Goal: Task Accomplishment & Management: Manage account settings

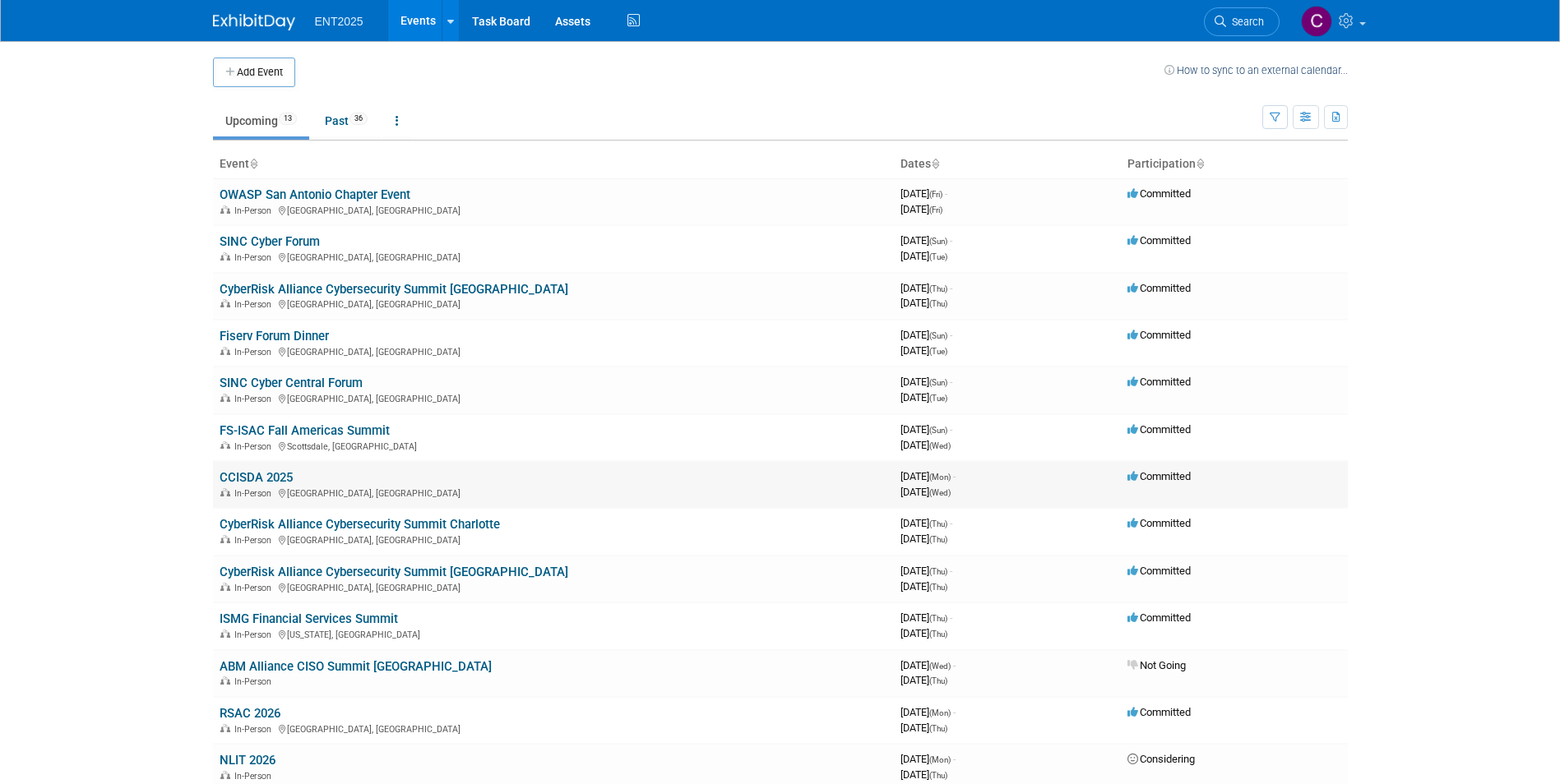
click at [261, 478] on link "CCISDA 2025" at bounding box center [255, 477] width 73 height 14
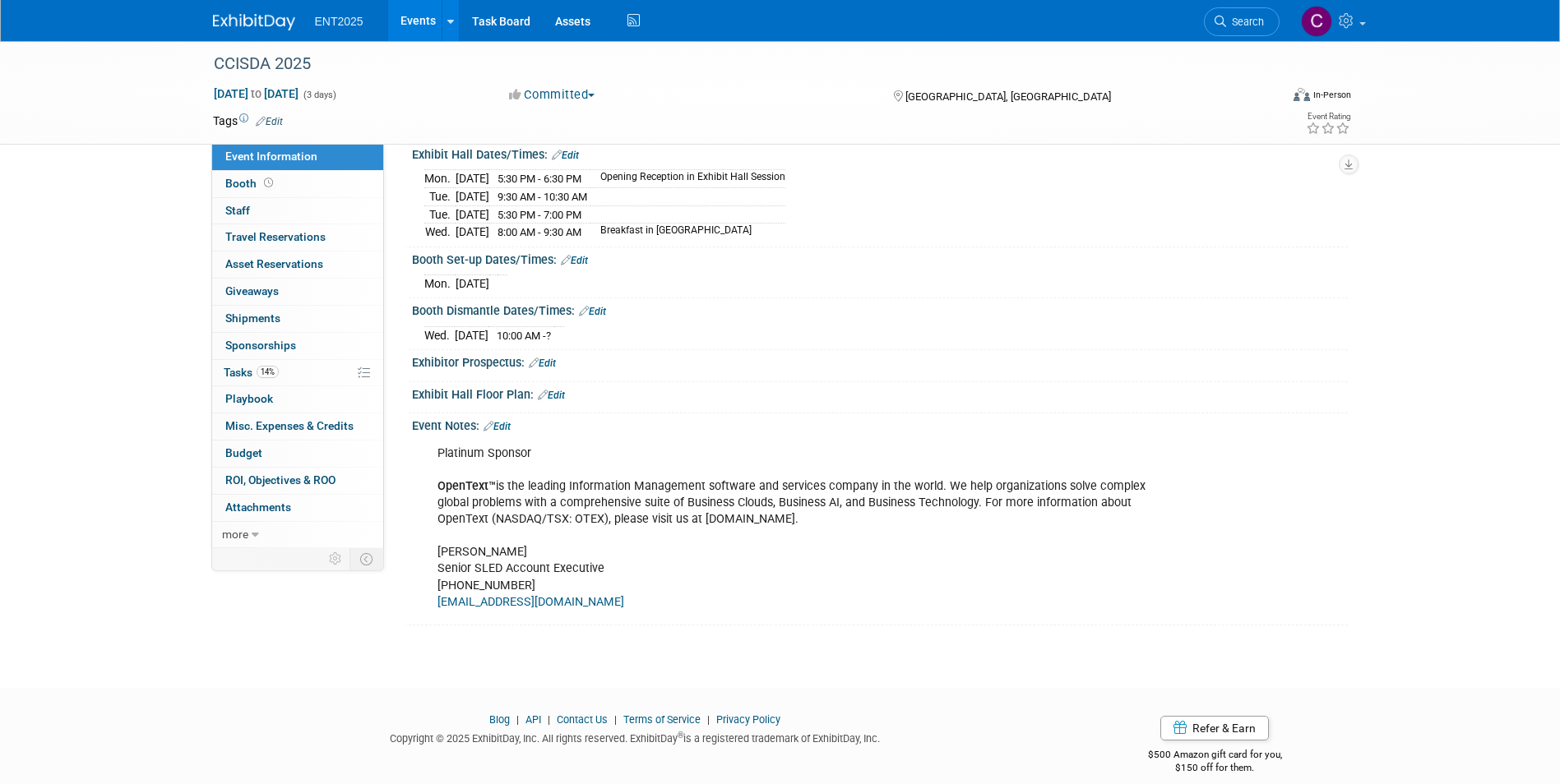
scroll to position [200, 0]
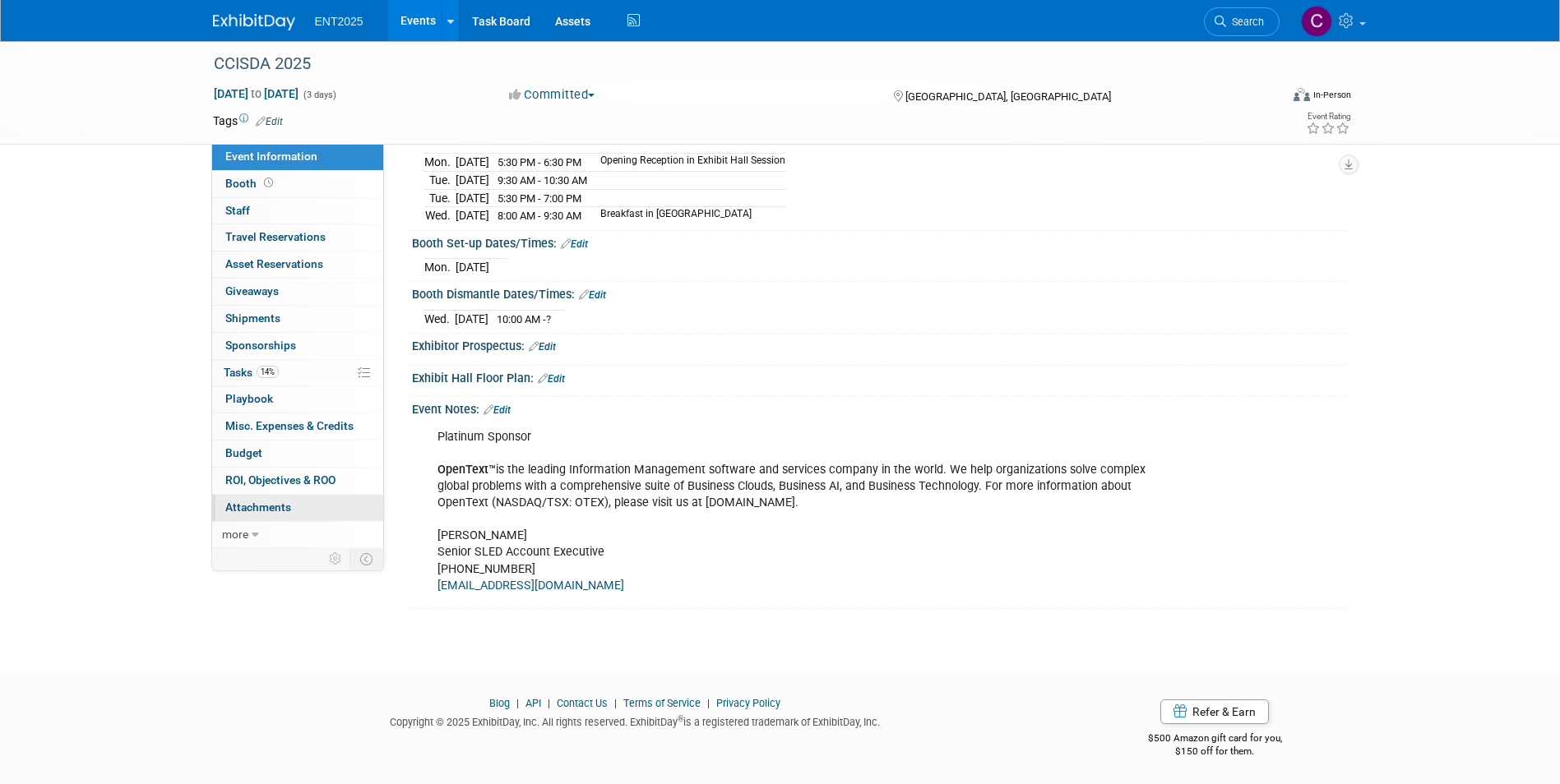
click at [268, 508] on span "Attachments 0" at bounding box center [258, 507] width 66 height 14
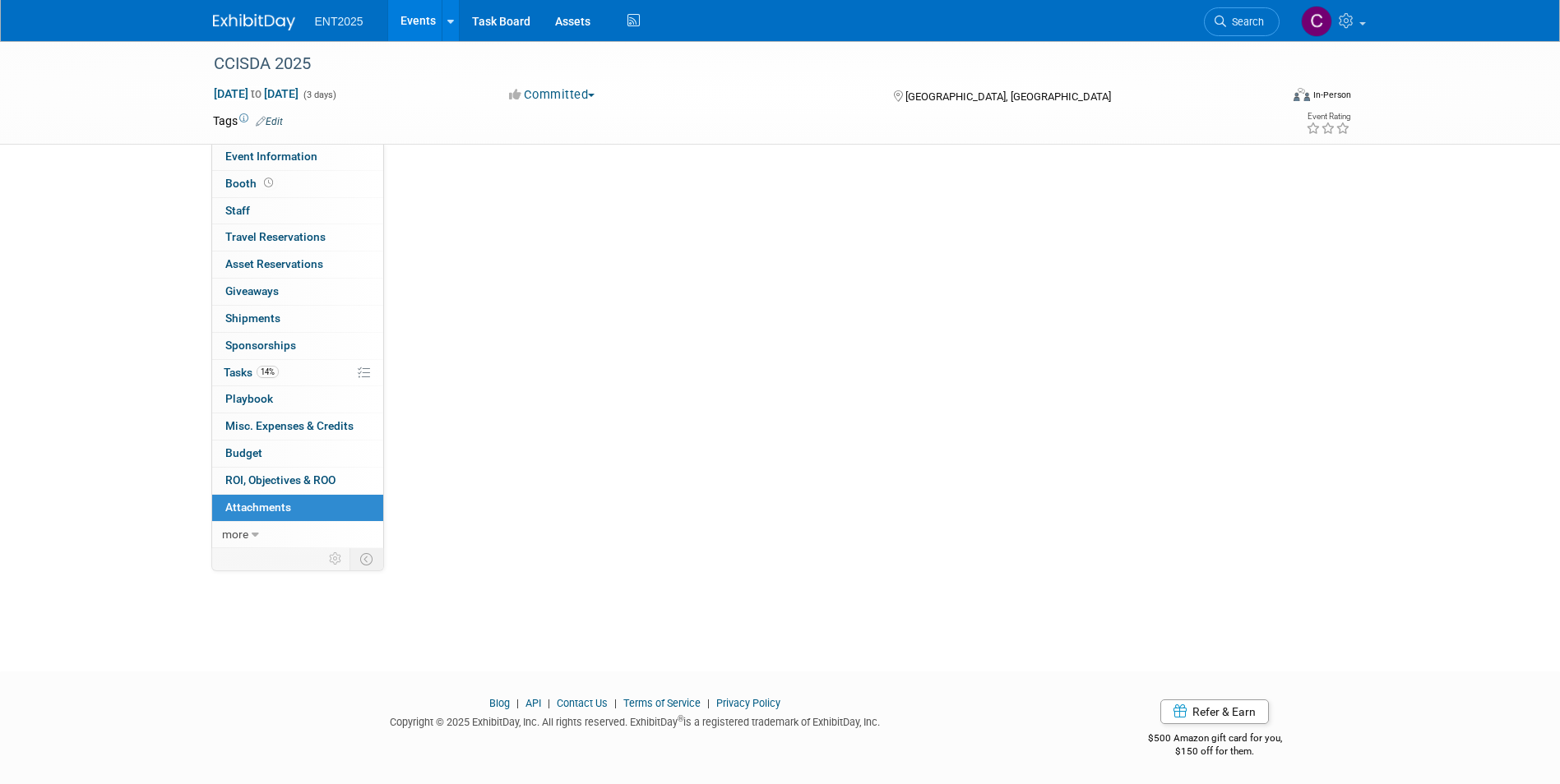
scroll to position [0, 0]
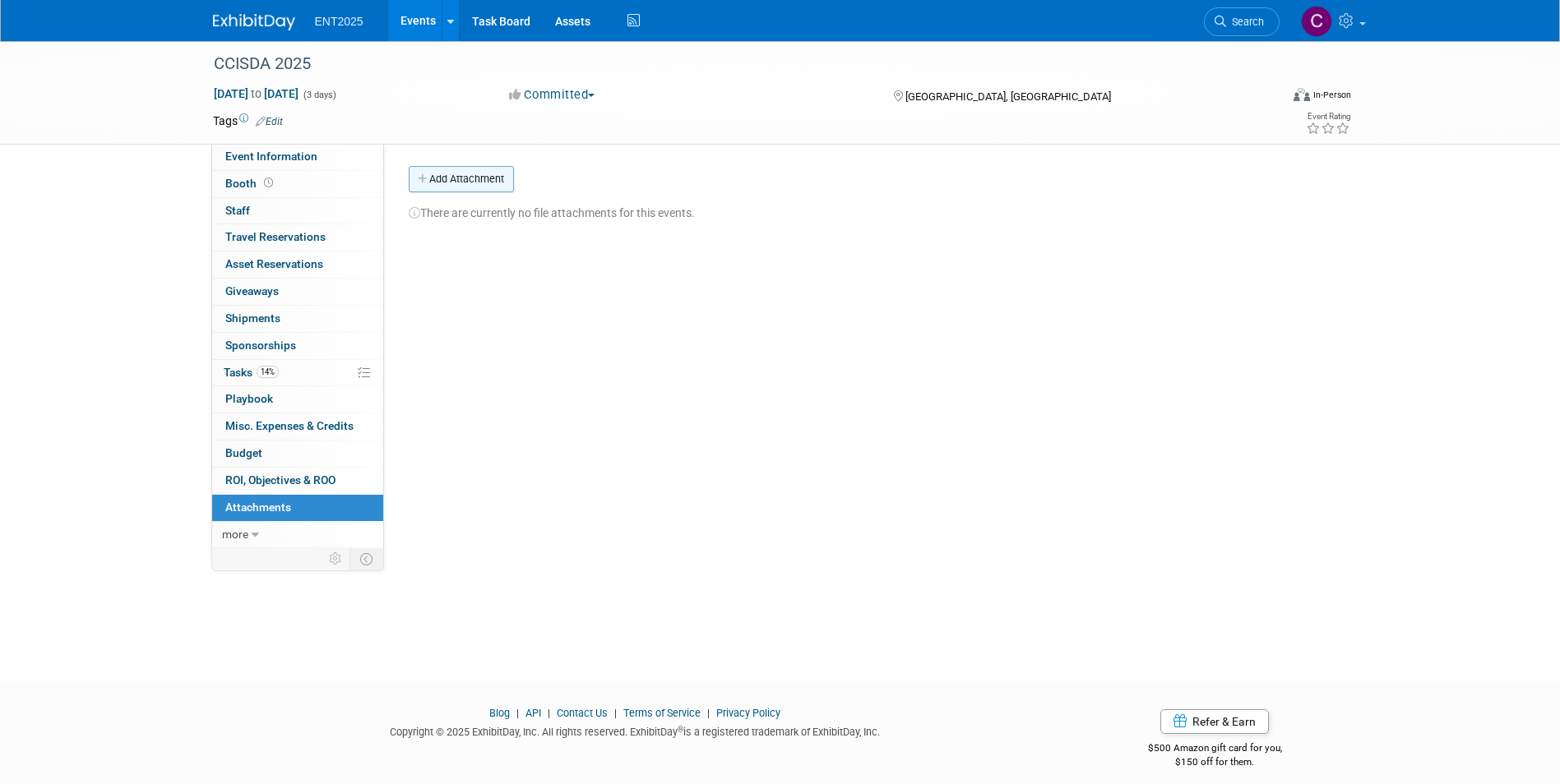
click at [422, 181] on icon "button" at bounding box center [423, 180] width 12 height 11
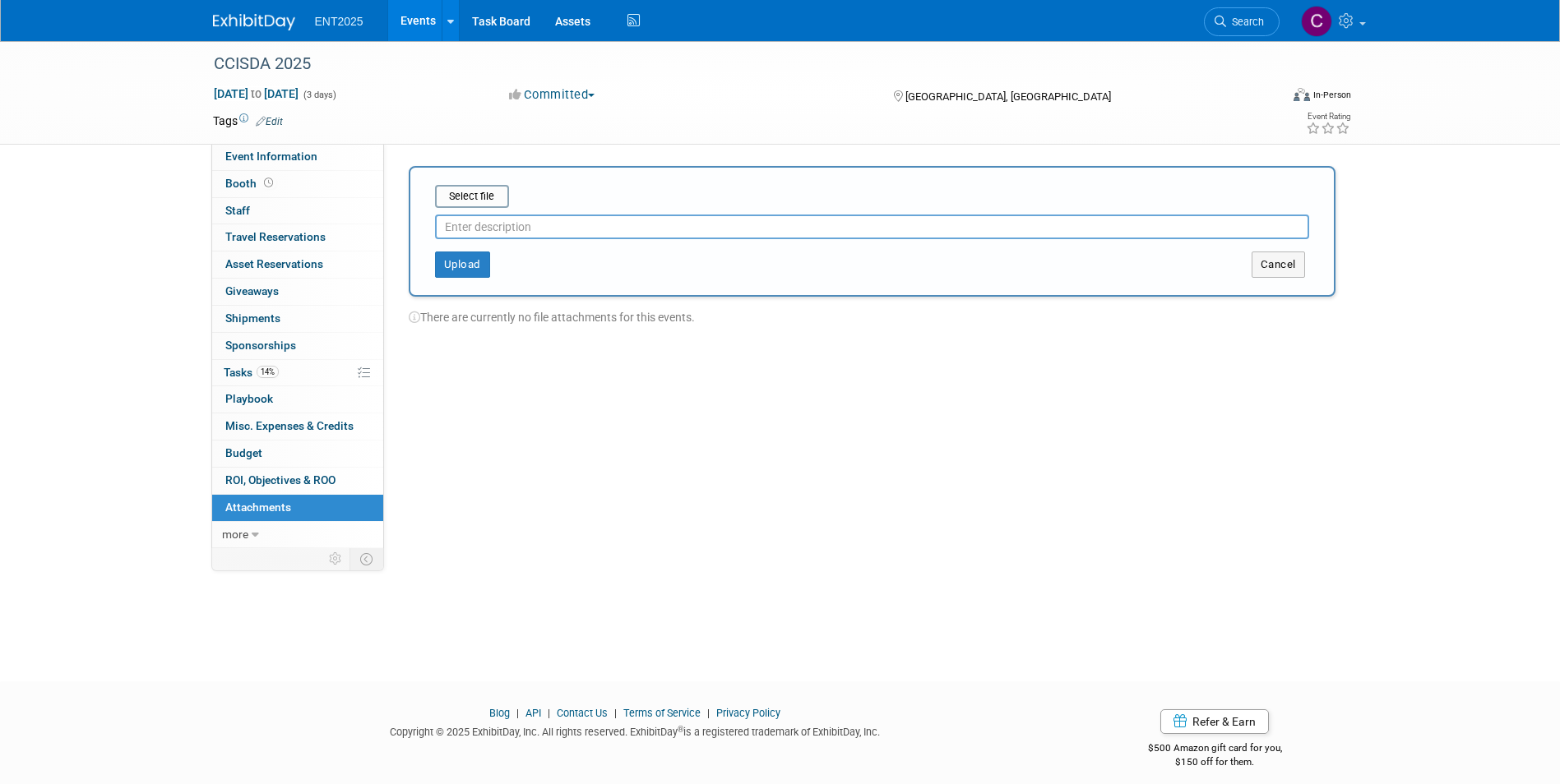
click at [477, 228] on input "text" at bounding box center [872, 226] width 874 height 24
type input "SWAG ORDER"
click at [488, 194] on input "file" at bounding box center [409, 197] width 196 height 20
click at [457, 267] on button "Upload" at bounding box center [462, 258] width 55 height 26
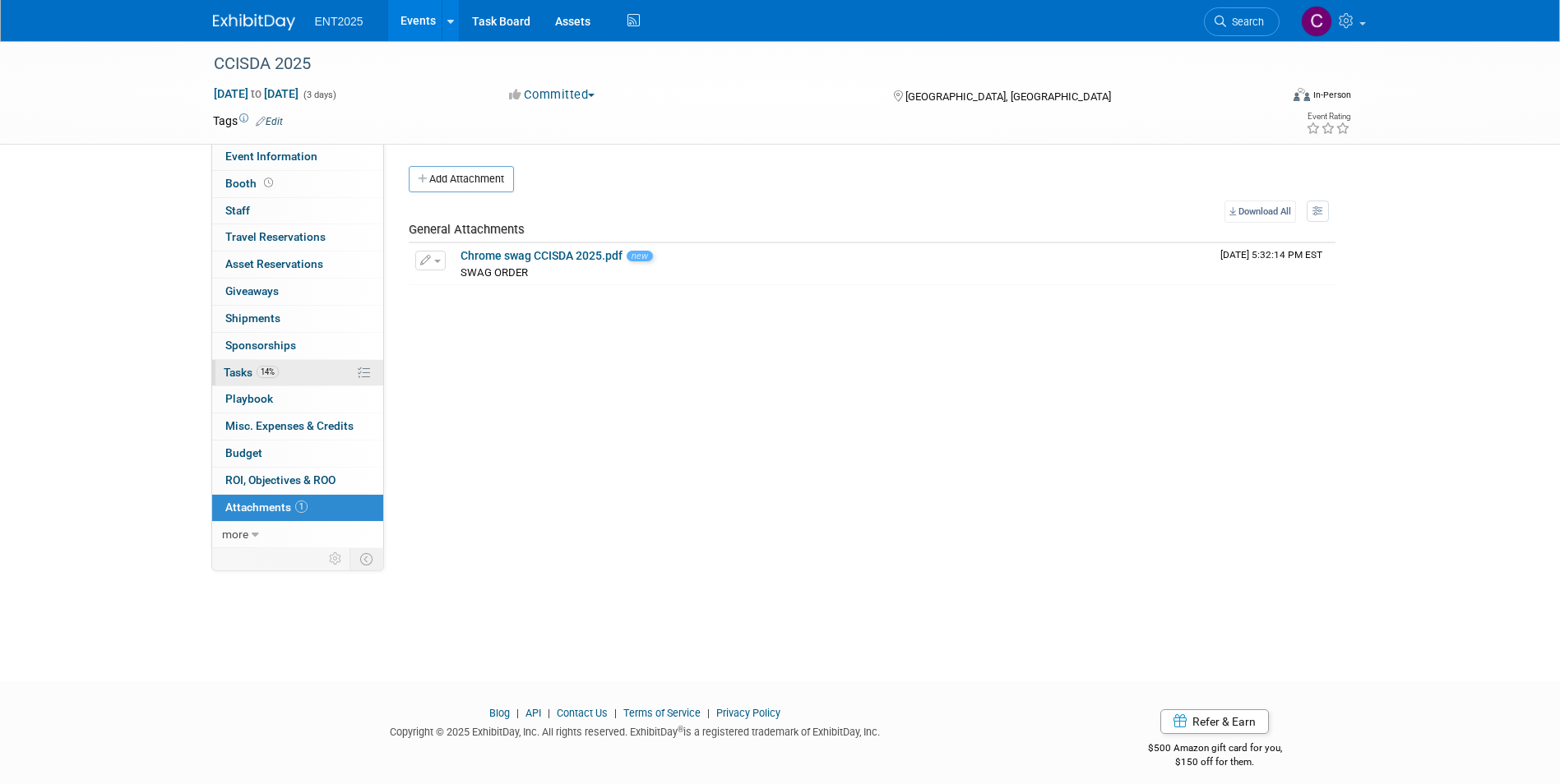
click at [239, 368] on span "Tasks 14%" at bounding box center [251, 373] width 55 height 14
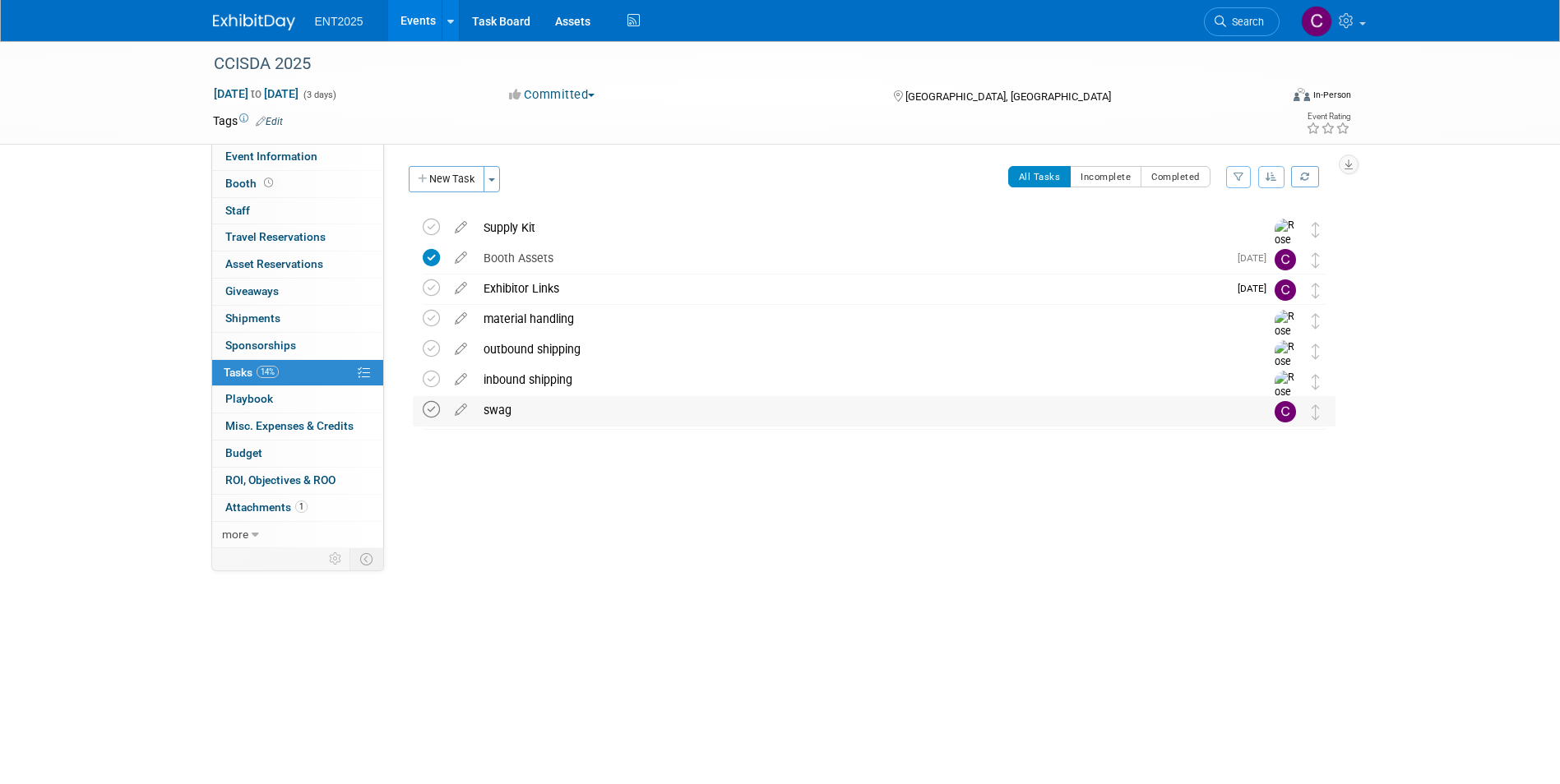
click at [428, 411] on icon at bounding box center [430, 410] width 17 height 17
click at [245, 178] on span "Booth" at bounding box center [251, 183] width 51 height 14
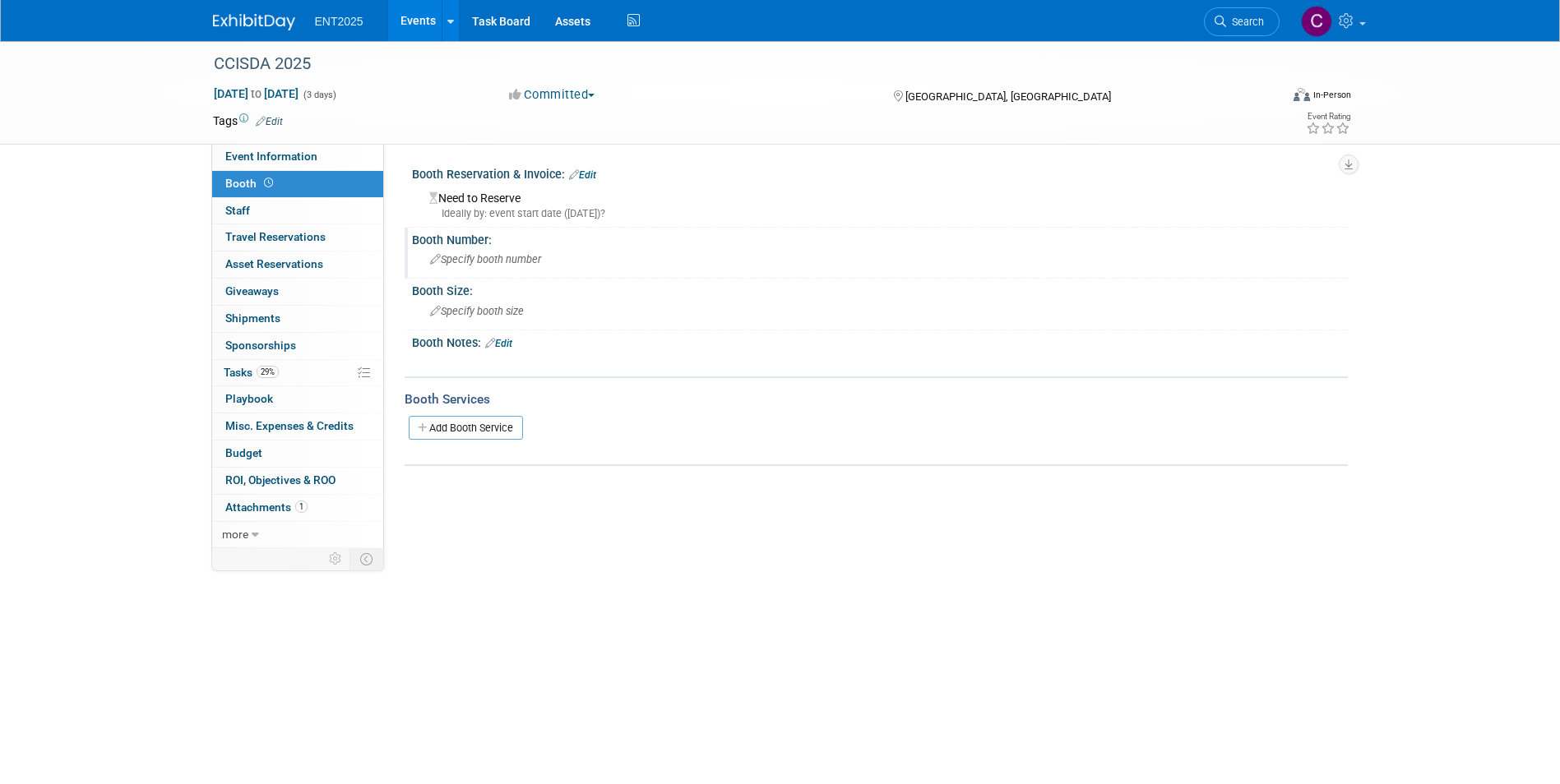
click at [465, 264] on span "Specify booth number" at bounding box center [485, 260] width 111 height 13
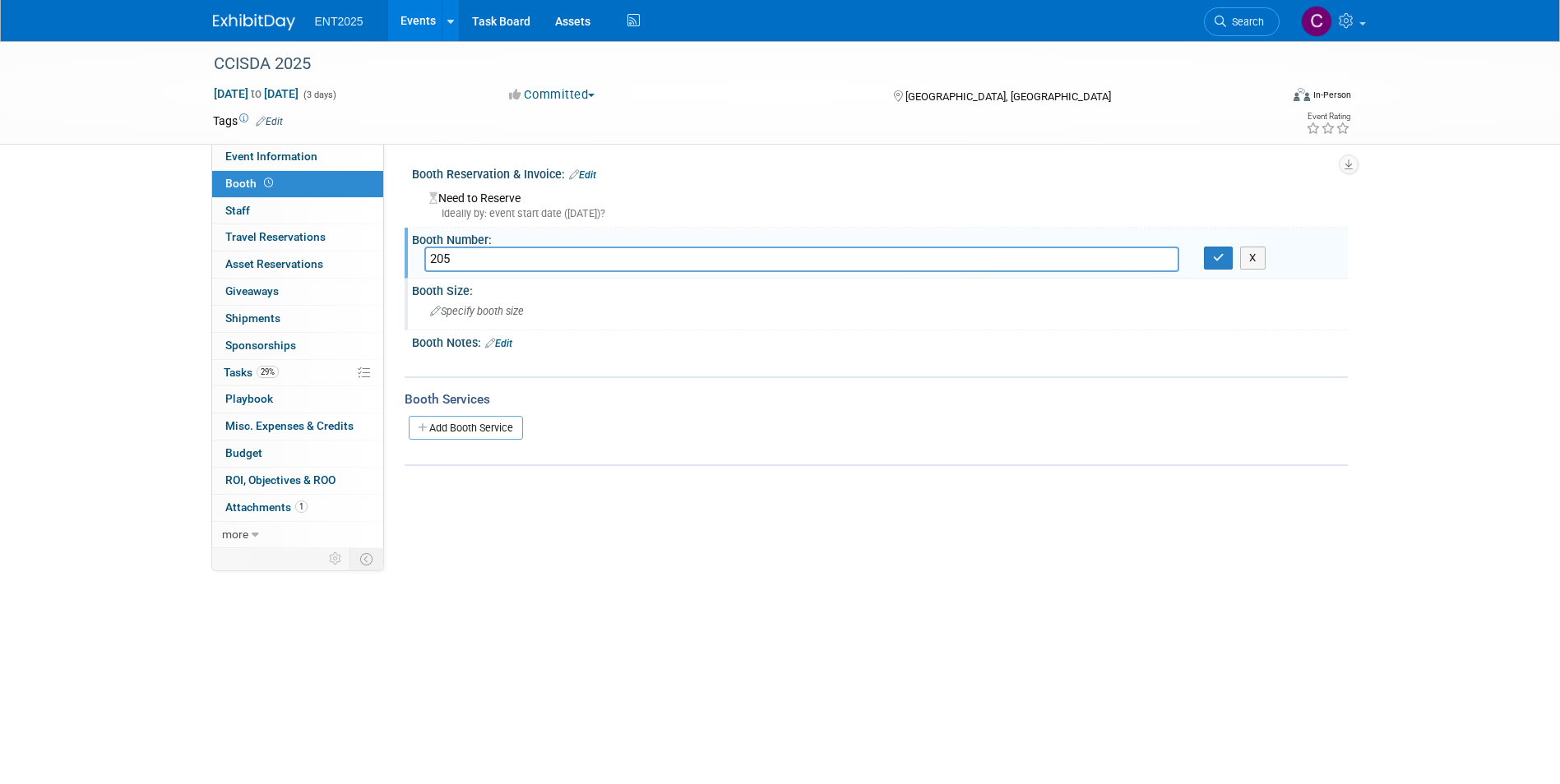
type input "205"
click at [439, 300] on div "Specify booth size" at bounding box center [880, 311] width 911 height 25
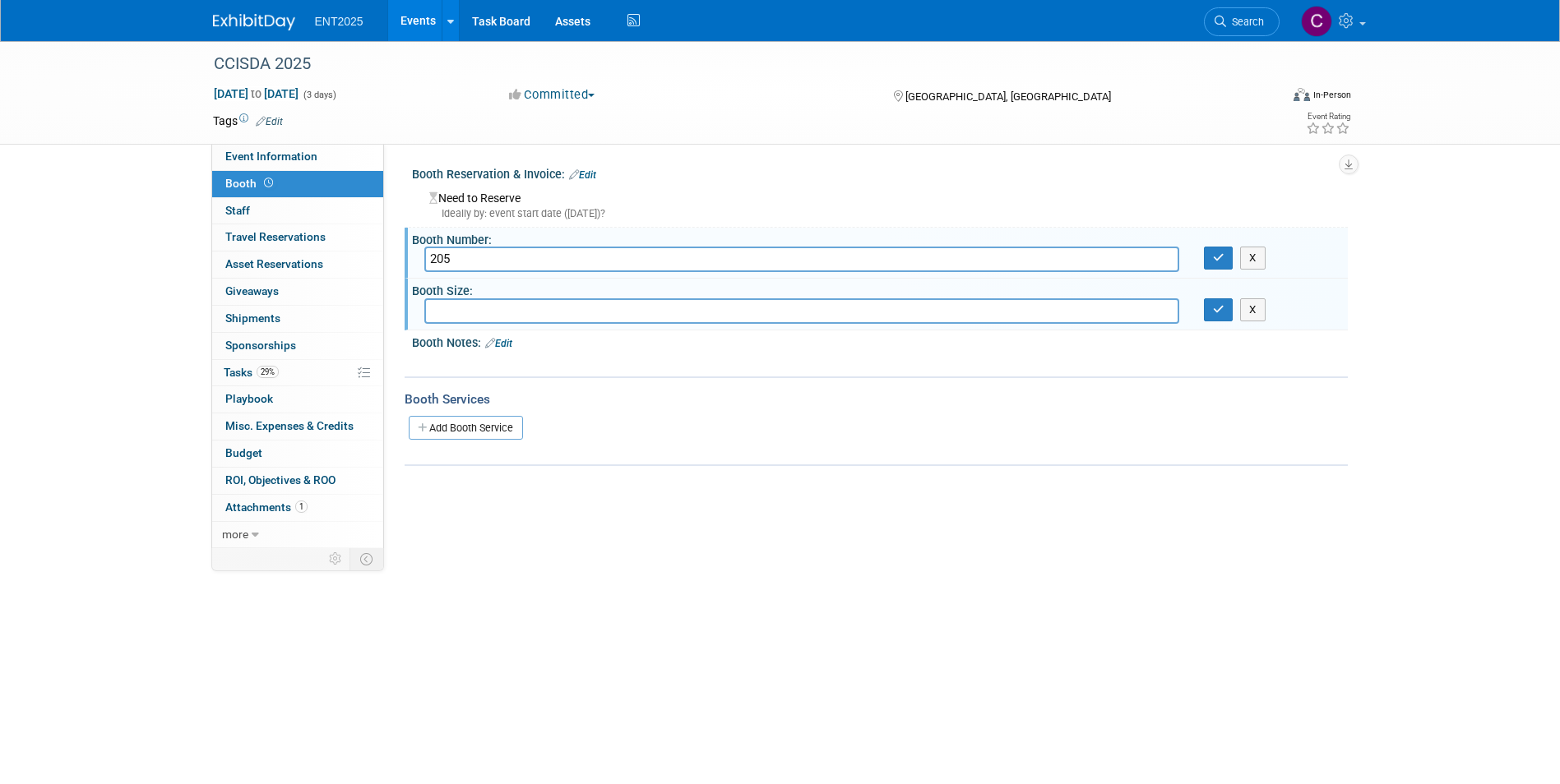
click at [148, 215] on div "CCISDA 2025 [DATE] to [DATE] (3 days) [DATE] to [DATE] Committed Committed Cons…" at bounding box center [780, 346] width 1560 height 611
click at [235, 208] on span "Staff 0" at bounding box center [237, 210] width 24 height 14
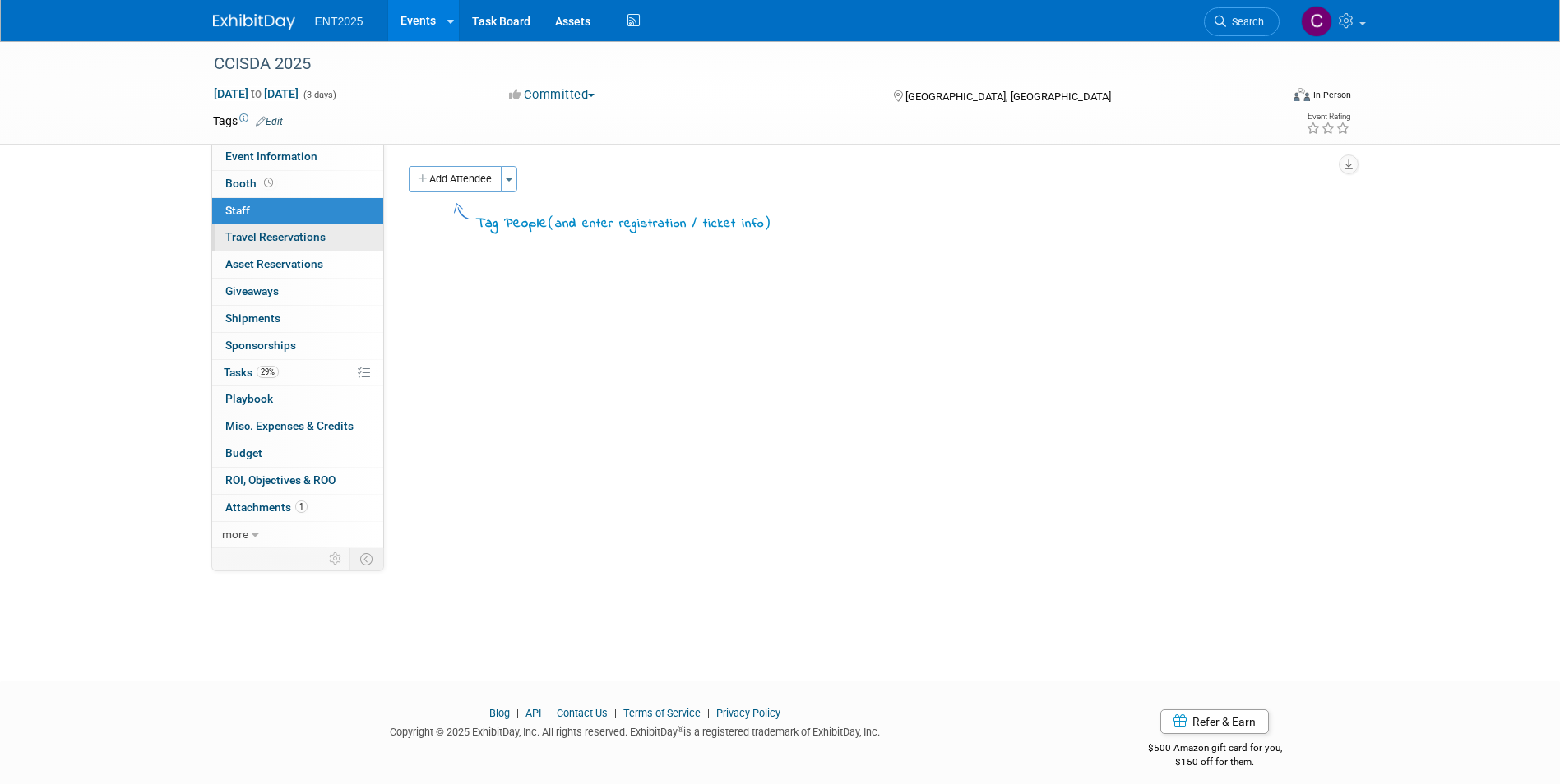
click at [257, 237] on span "Travel Reservations 0" at bounding box center [275, 236] width 100 height 14
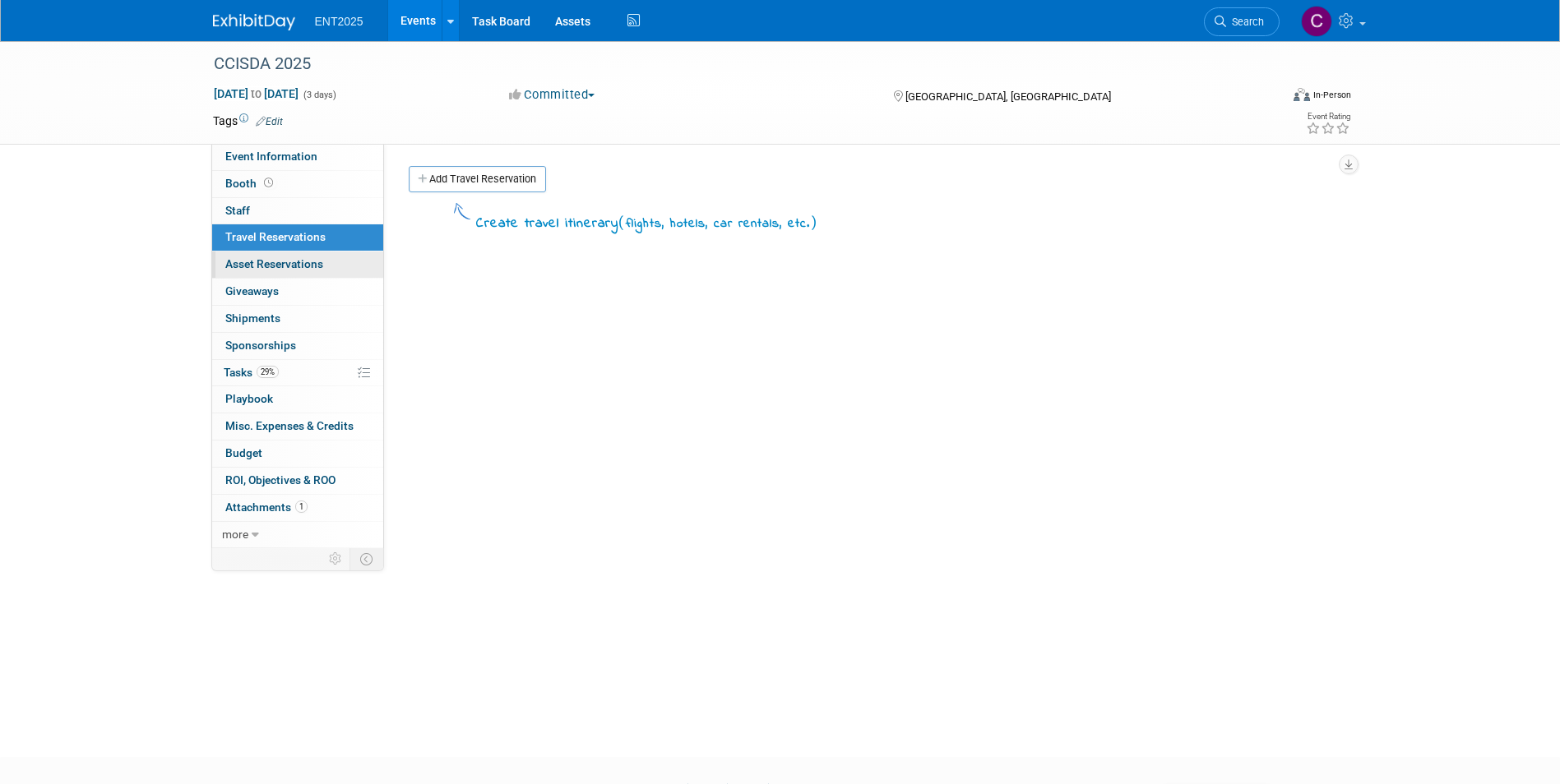
click at [252, 263] on span "Asset Reservations 0" at bounding box center [274, 263] width 97 height 14
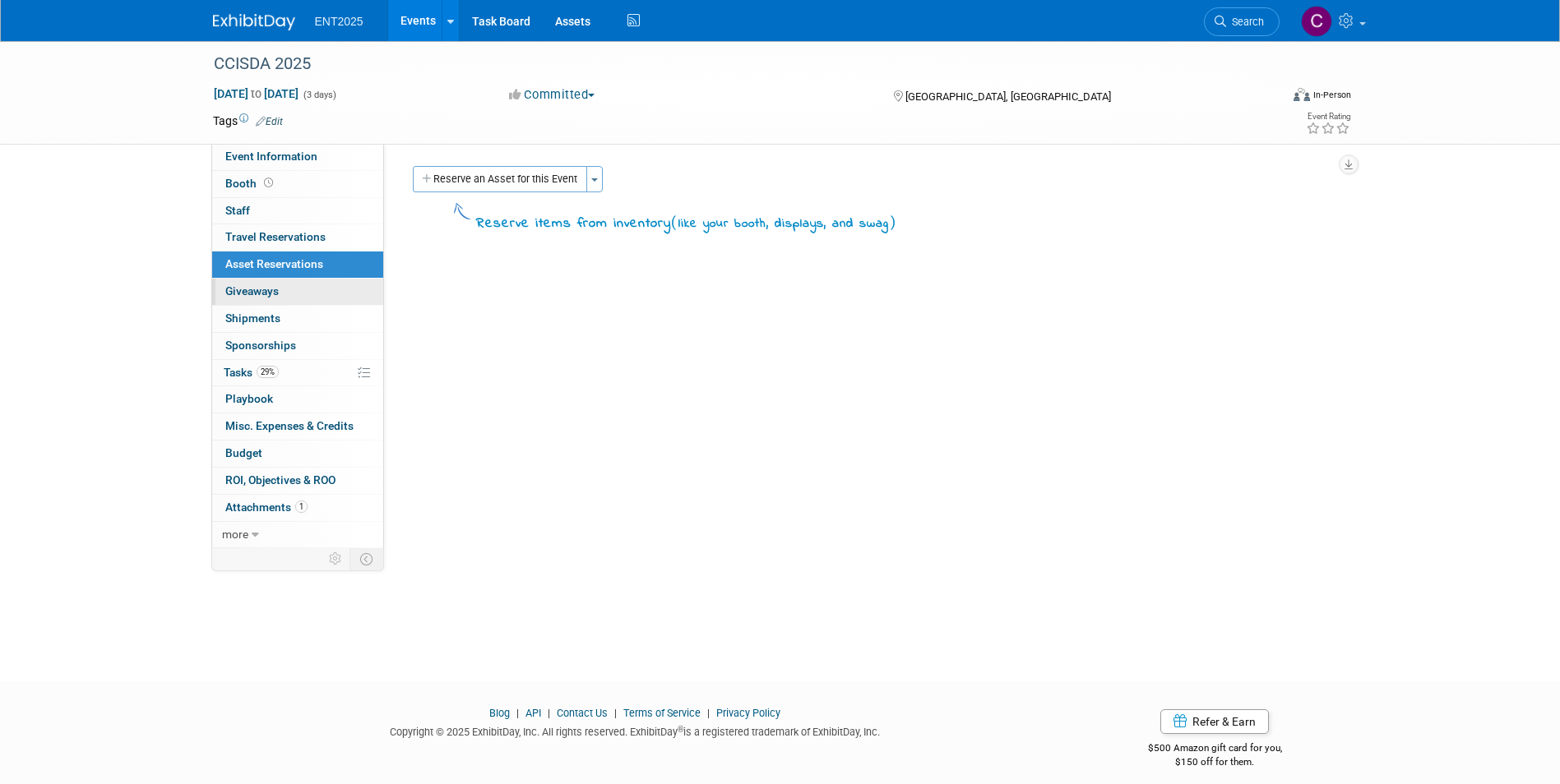
click at [247, 291] on span "Giveaways 0" at bounding box center [252, 291] width 53 height 14
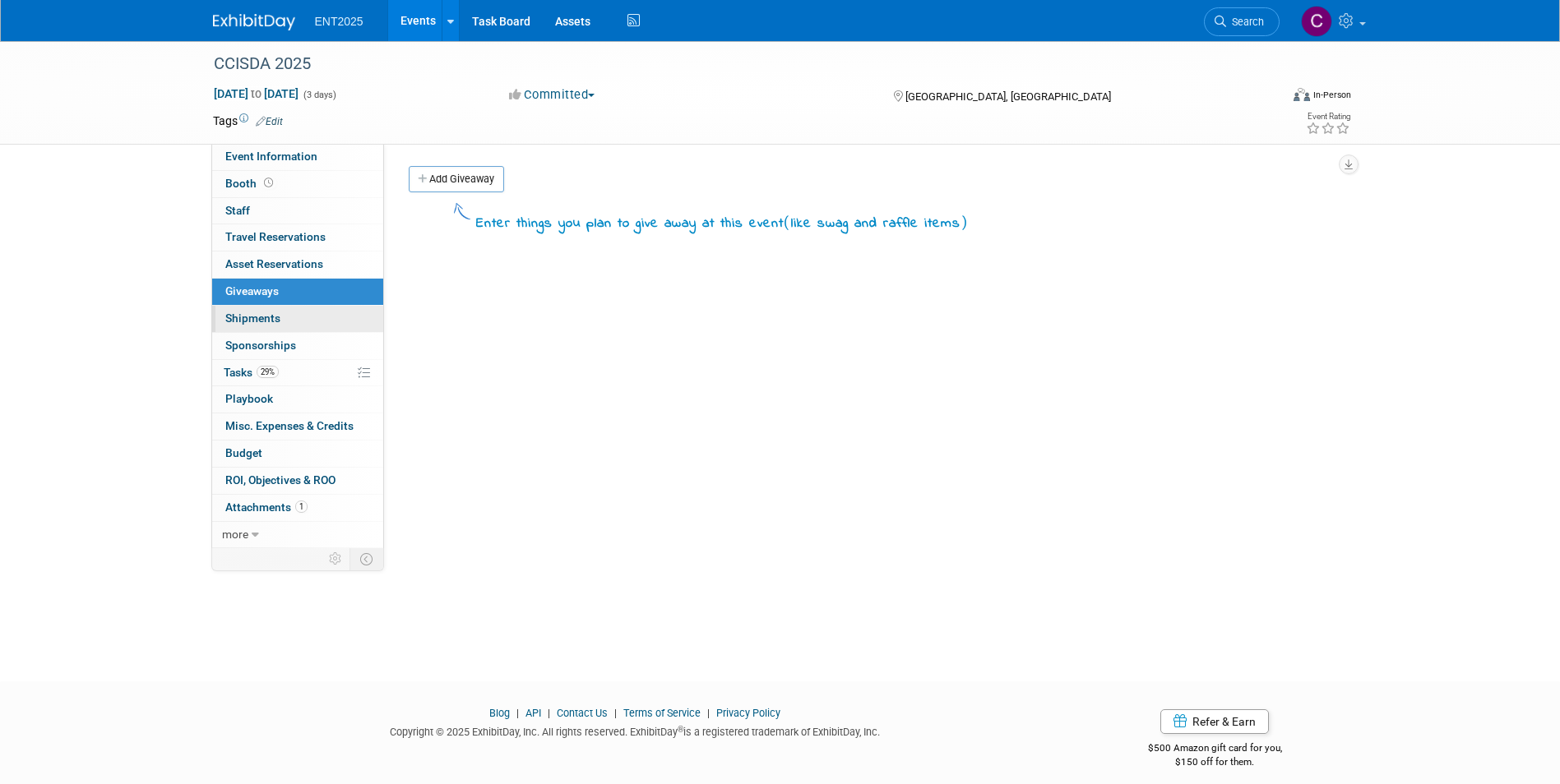
click at [250, 318] on span "Shipments 0" at bounding box center [253, 318] width 55 height 14
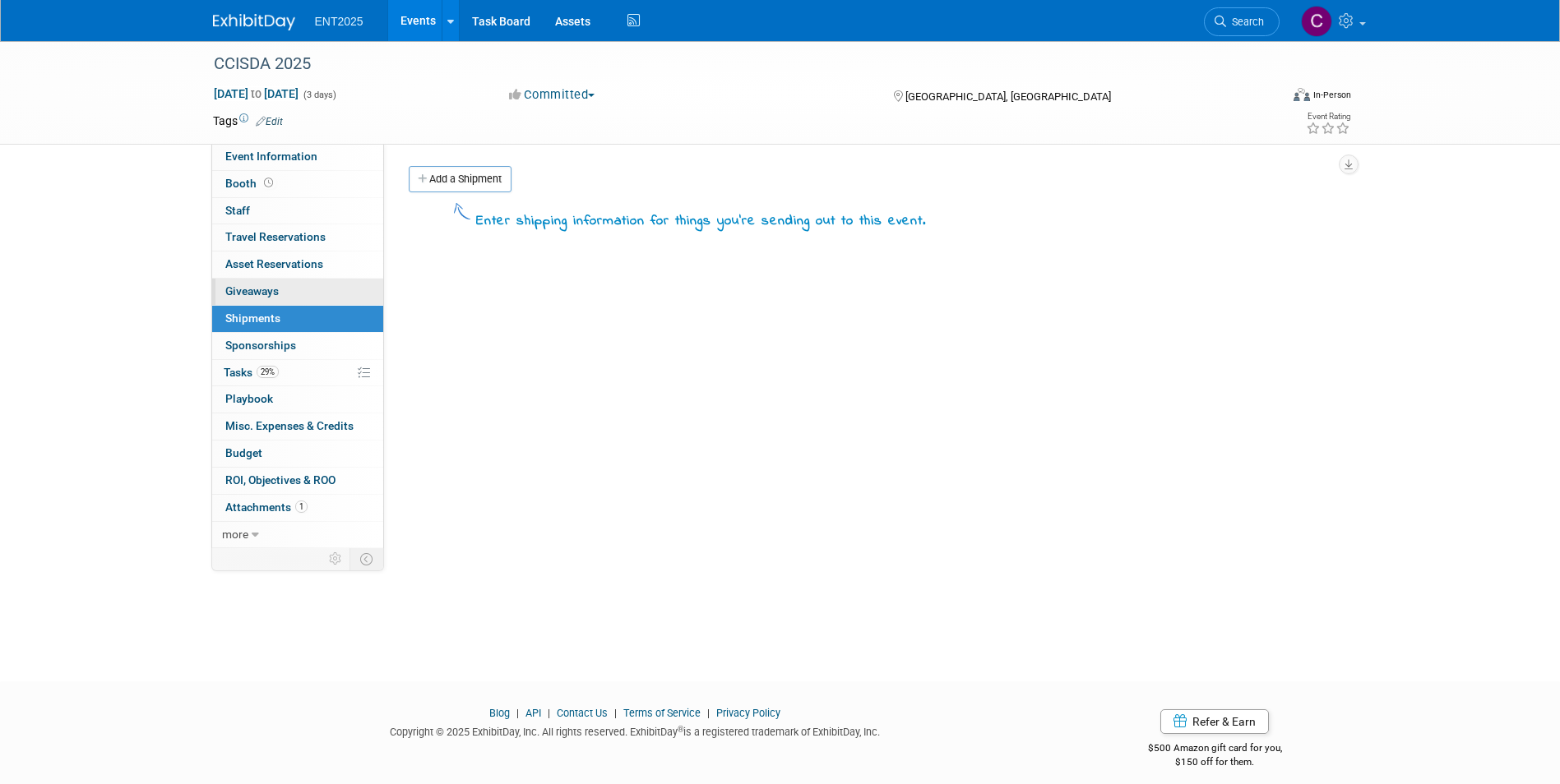
click at [245, 291] on span "Giveaways 0" at bounding box center [252, 291] width 53 height 14
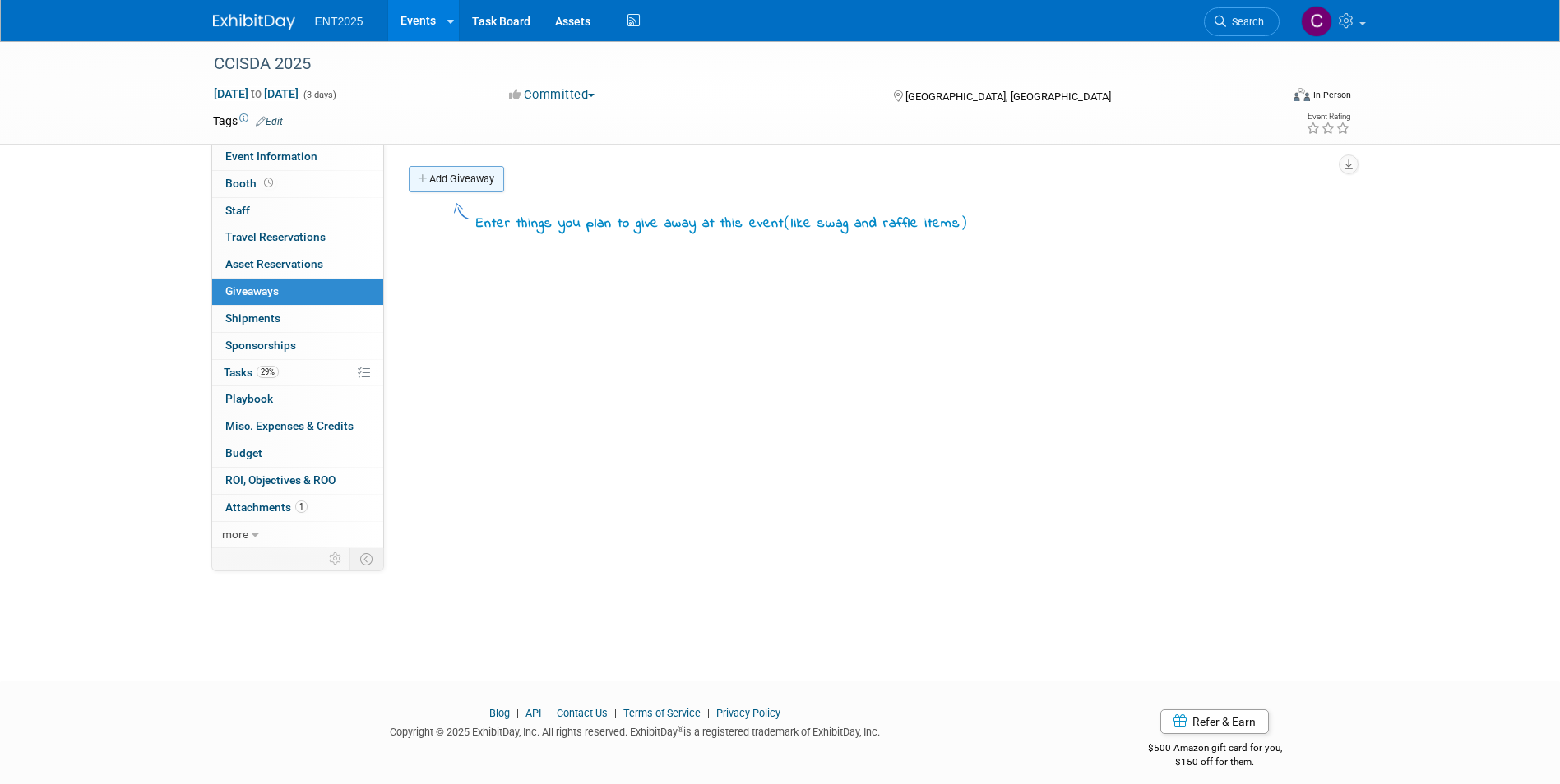
click at [421, 174] on icon at bounding box center [423, 180] width 12 height 11
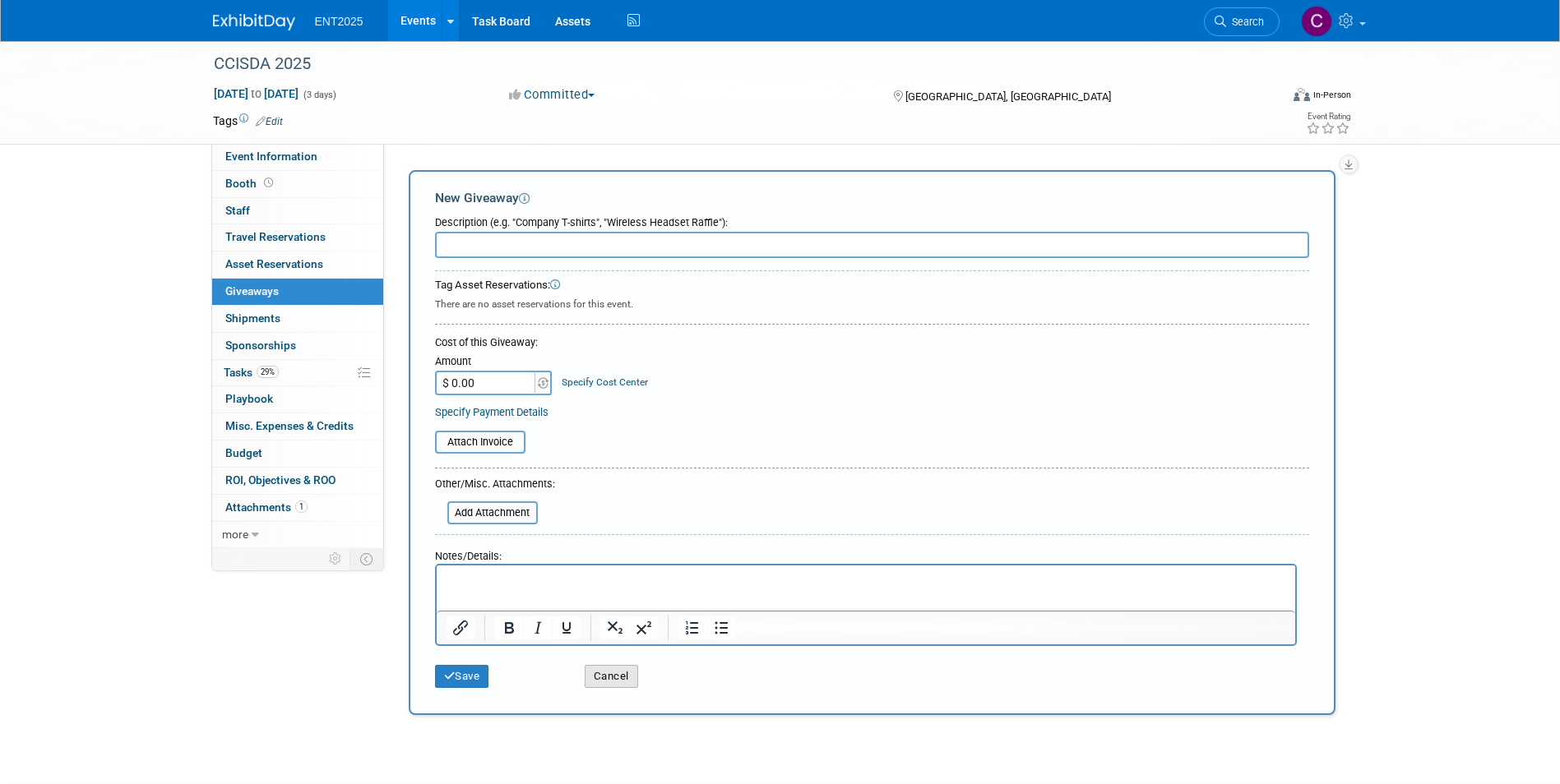
click at [625, 678] on button "Cancel" at bounding box center [611, 677] width 53 height 23
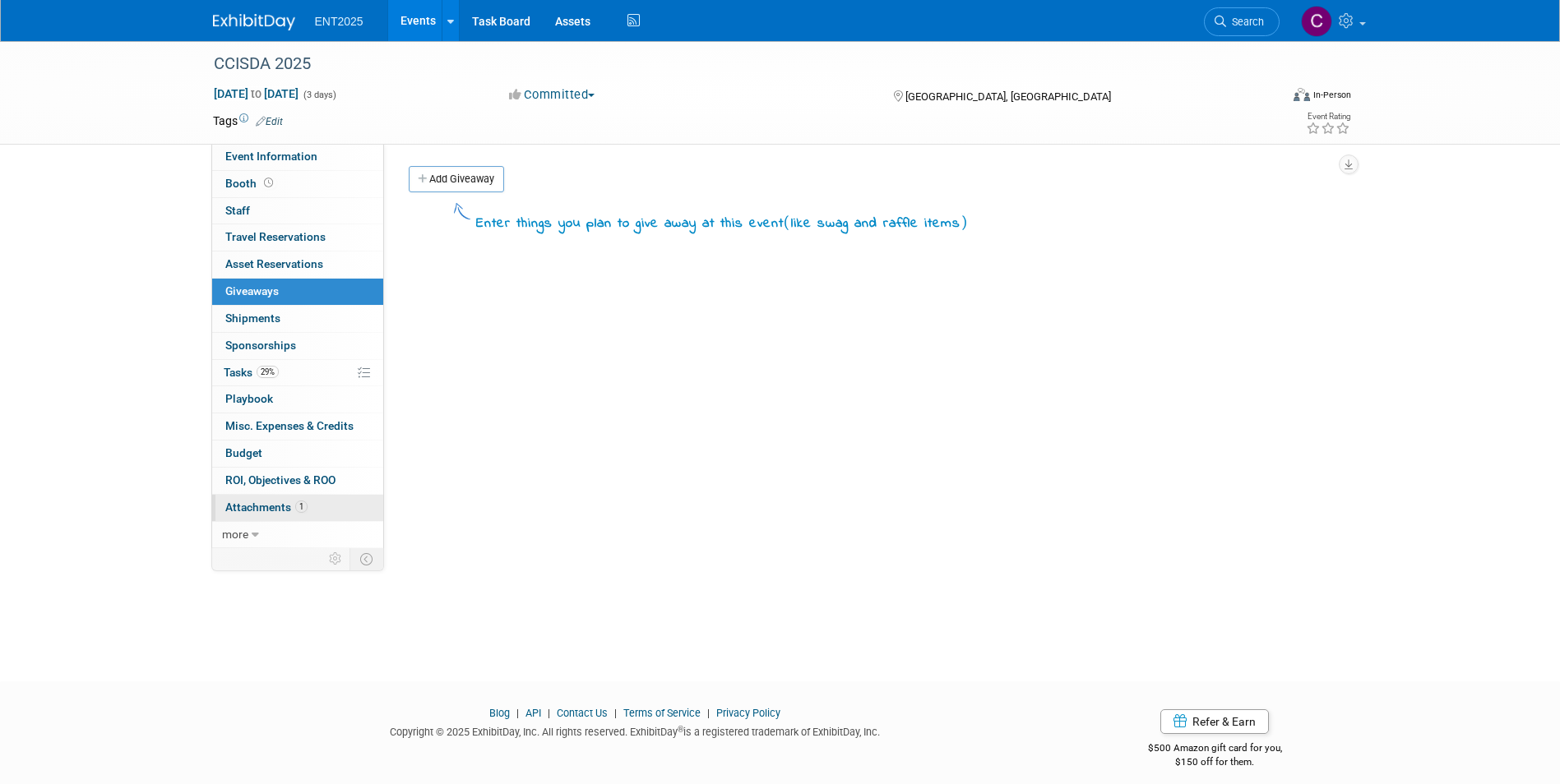
click at [259, 507] on span "Attachments 1" at bounding box center [266, 507] width 82 height 14
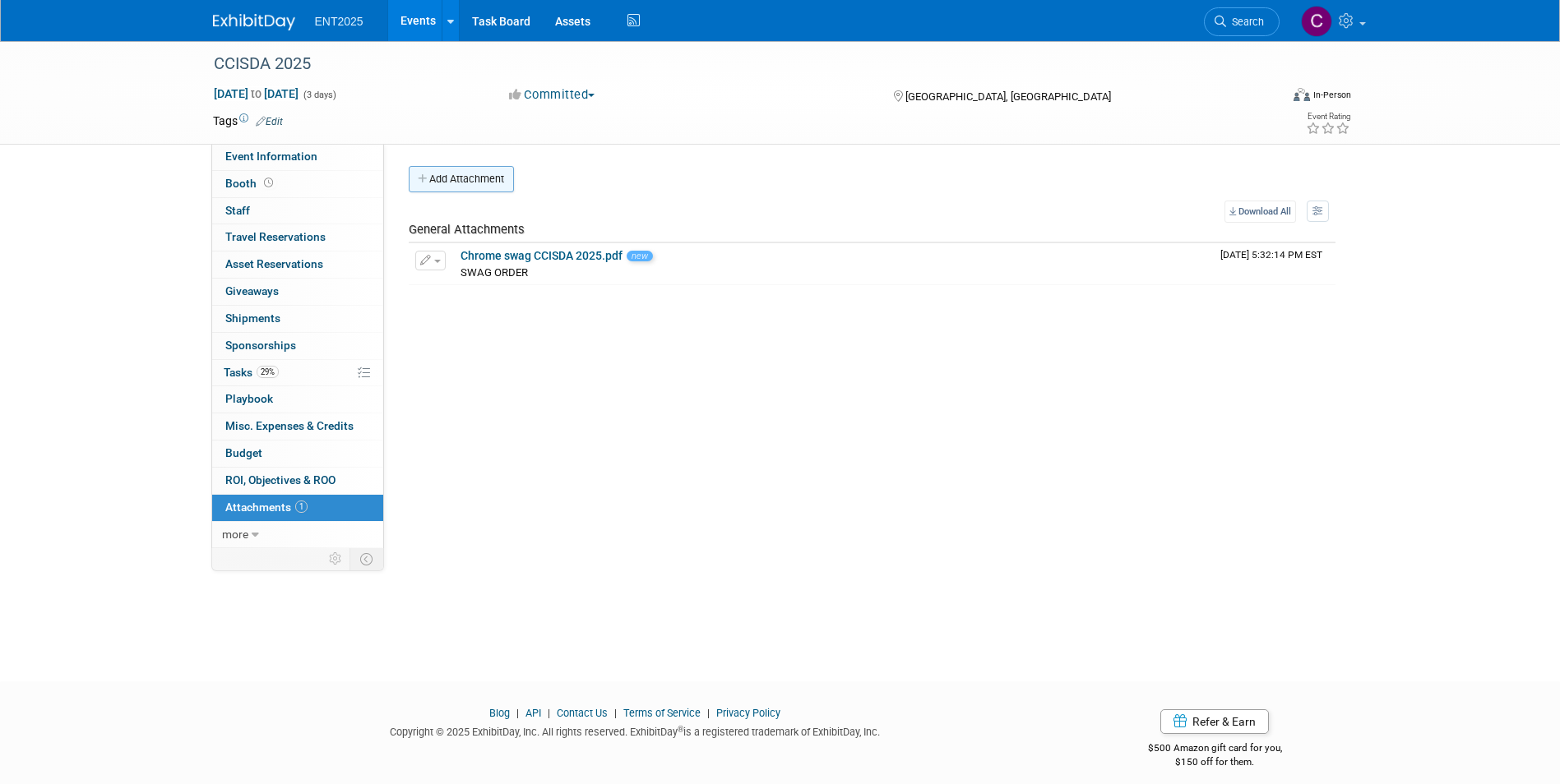
click at [422, 175] on icon "button" at bounding box center [423, 180] width 12 height 11
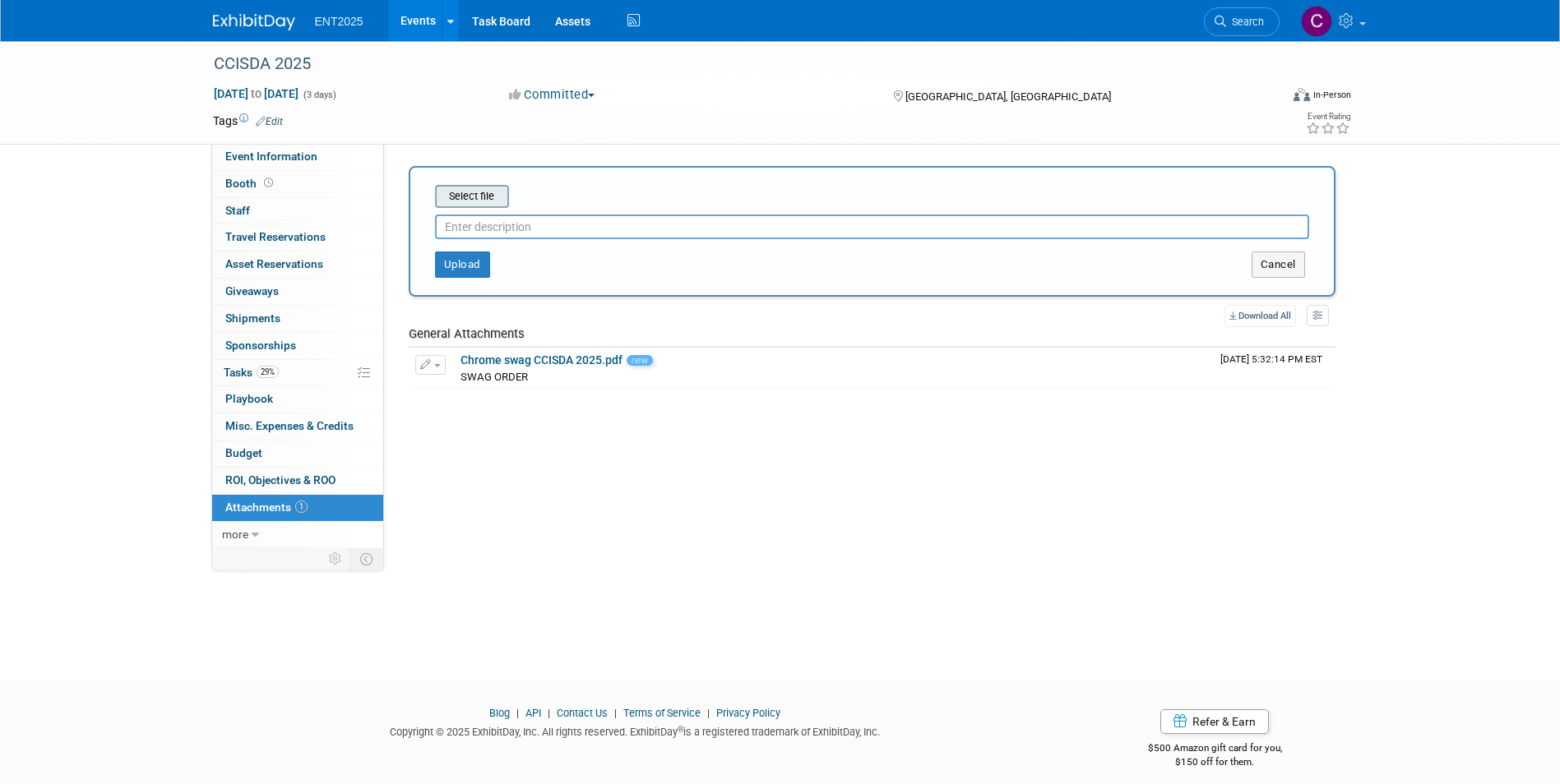
click at [483, 200] on input "file" at bounding box center [409, 197] width 196 height 20
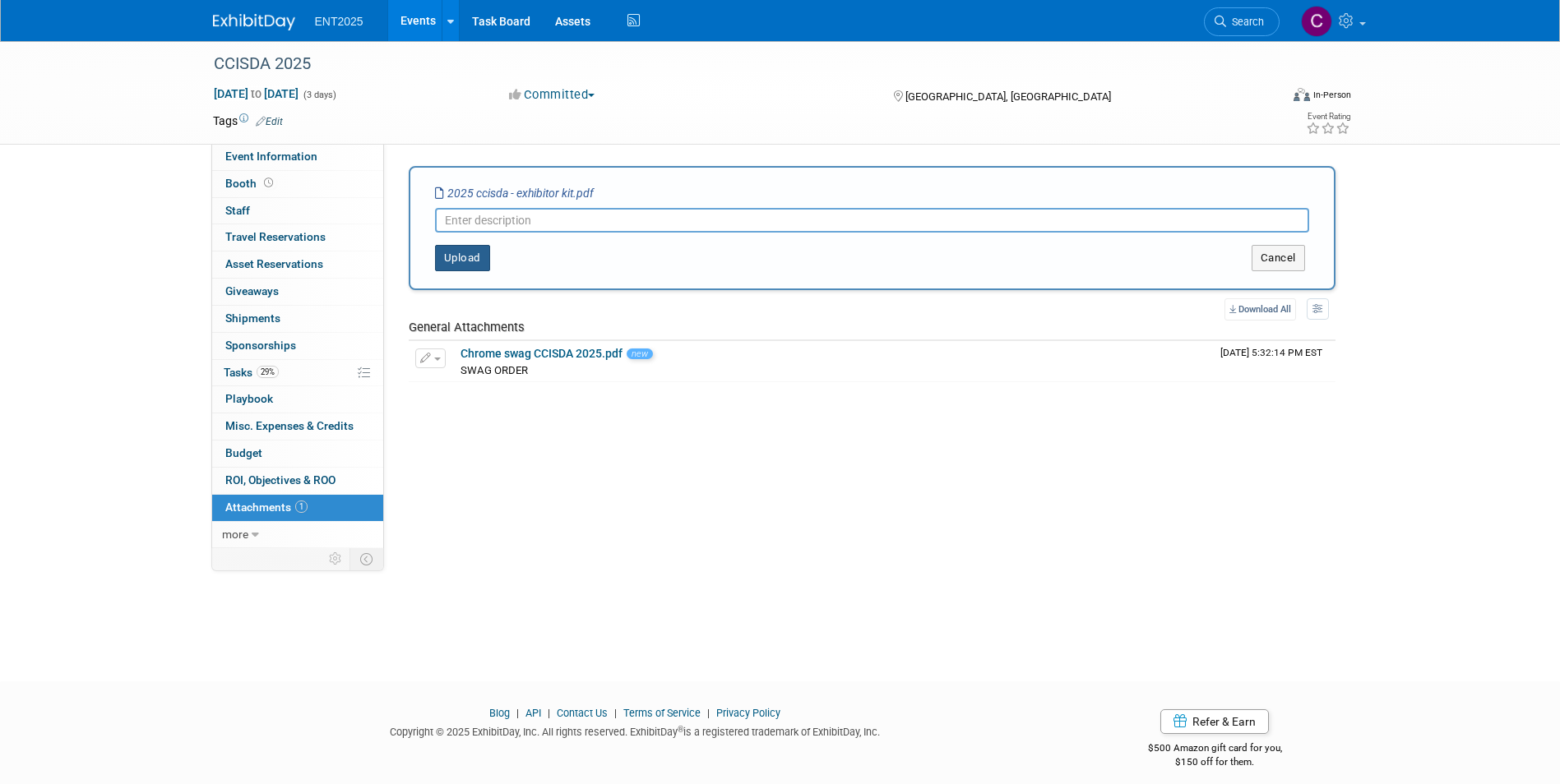
click at [456, 258] on button "Upload" at bounding box center [462, 258] width 55 height 26
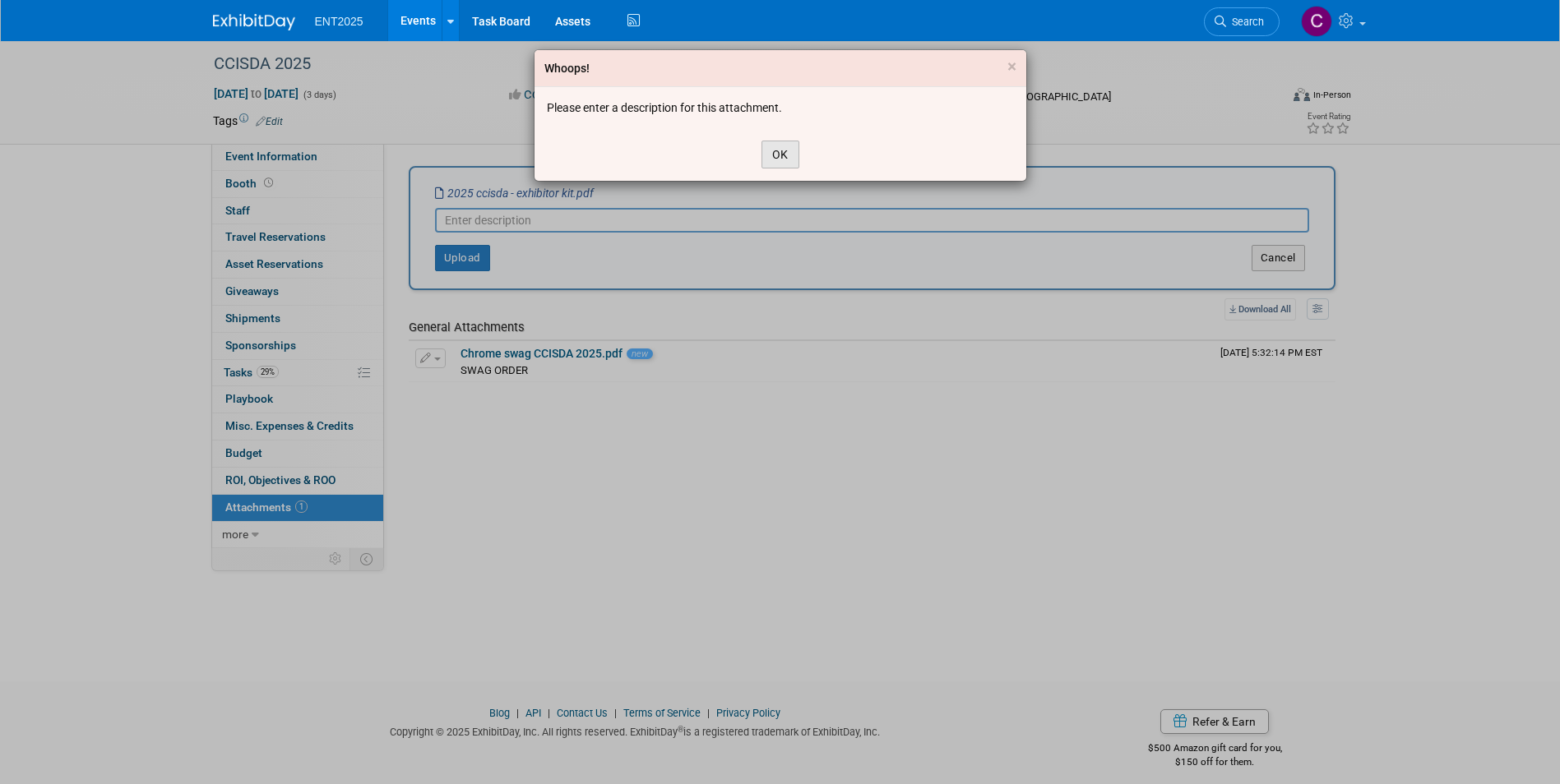
click at [778, 158] on button "OK" at bounding box center [780, 154] width 38 height 28
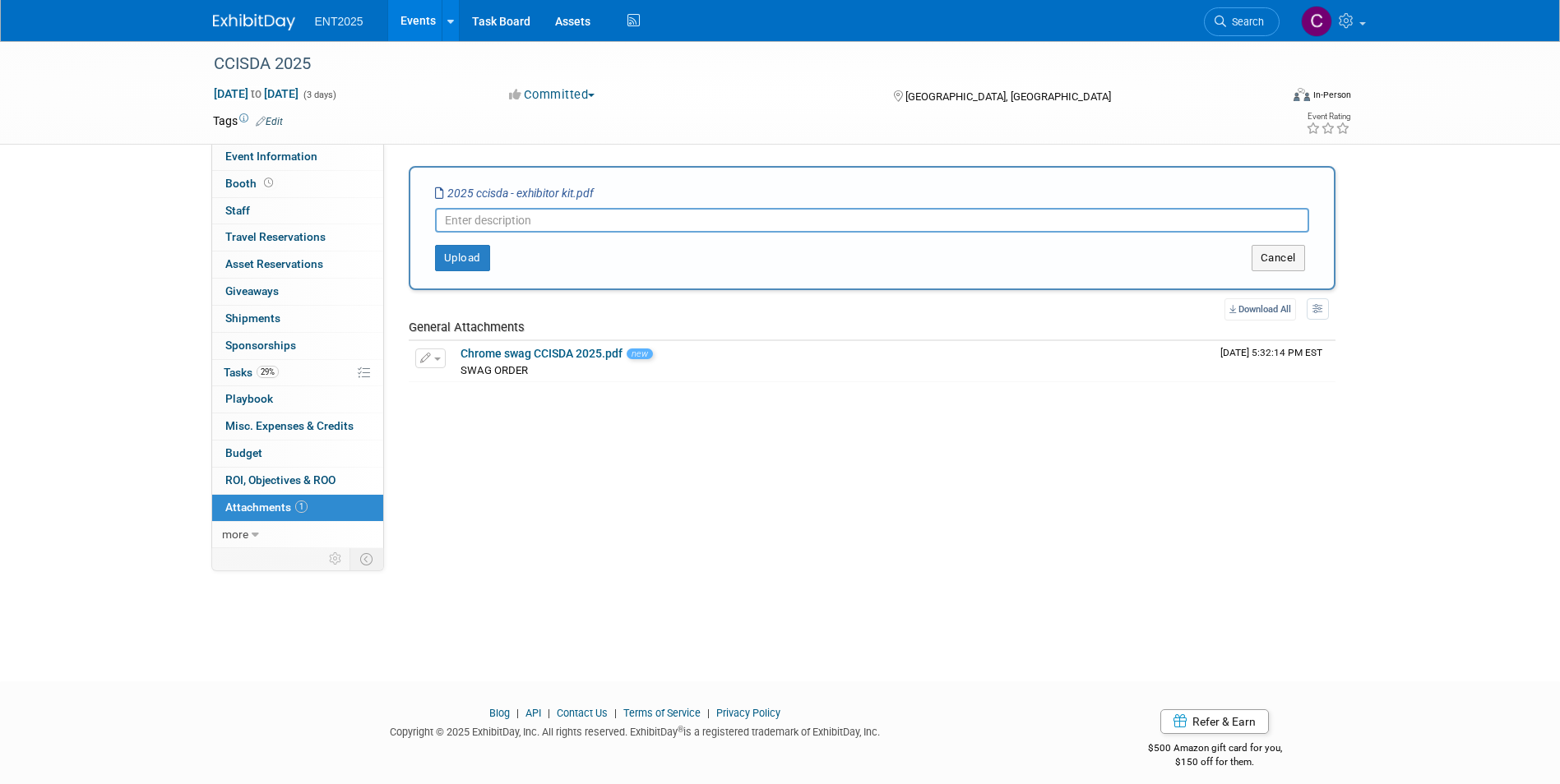
click at [468, 221] on input "text" at bounding box center [872, 220] width 874 height 24
type input "EXHIBITOR KIT - PASSWORD IS [SECURITY_DATA]"
click at [457, 255] on button "Upload" at bounding box center [462, 258] width 55 height 26
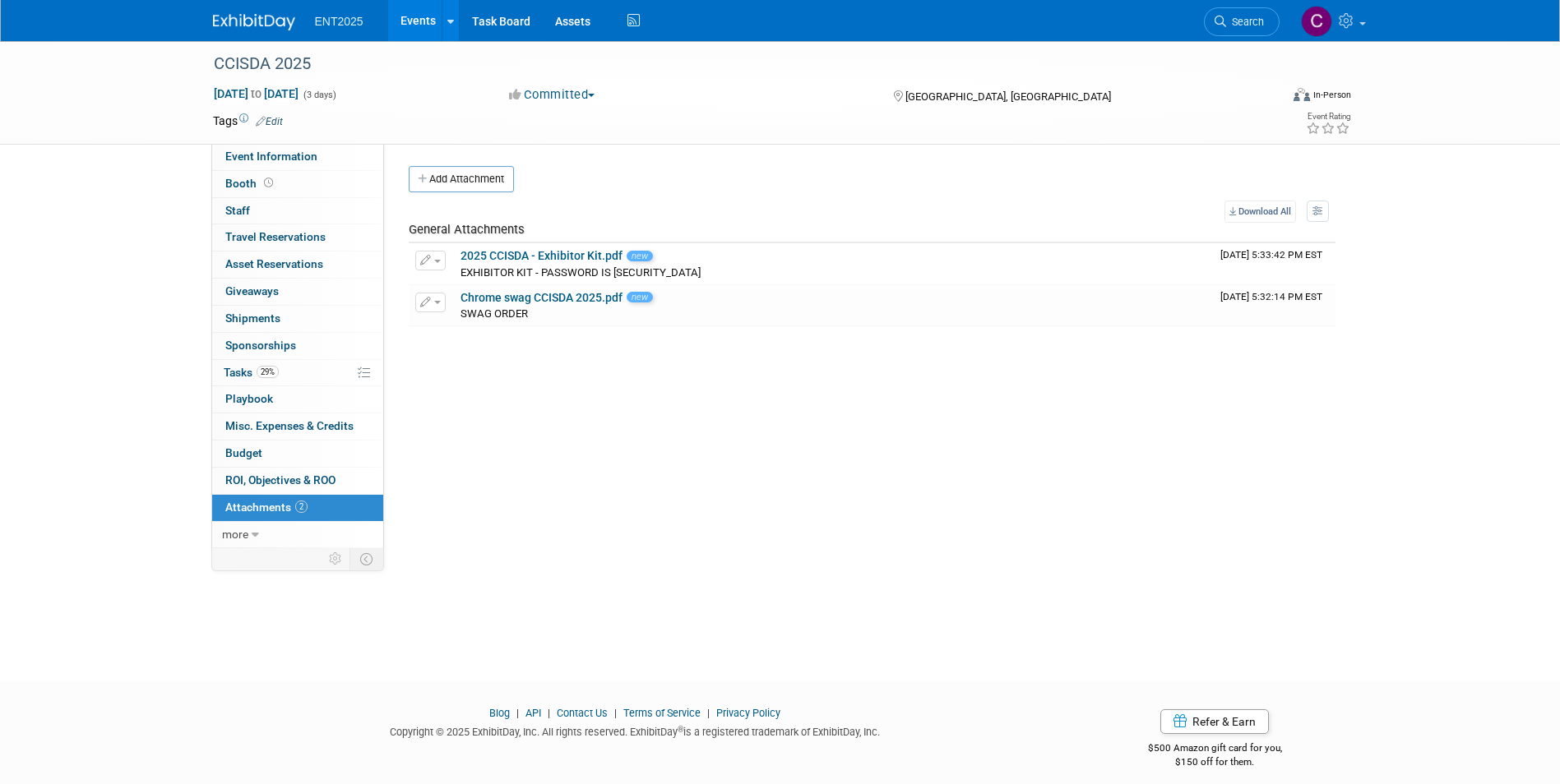
click at [402, 16] on link "Events" at bounding box center [418, 21] width 60 height 42
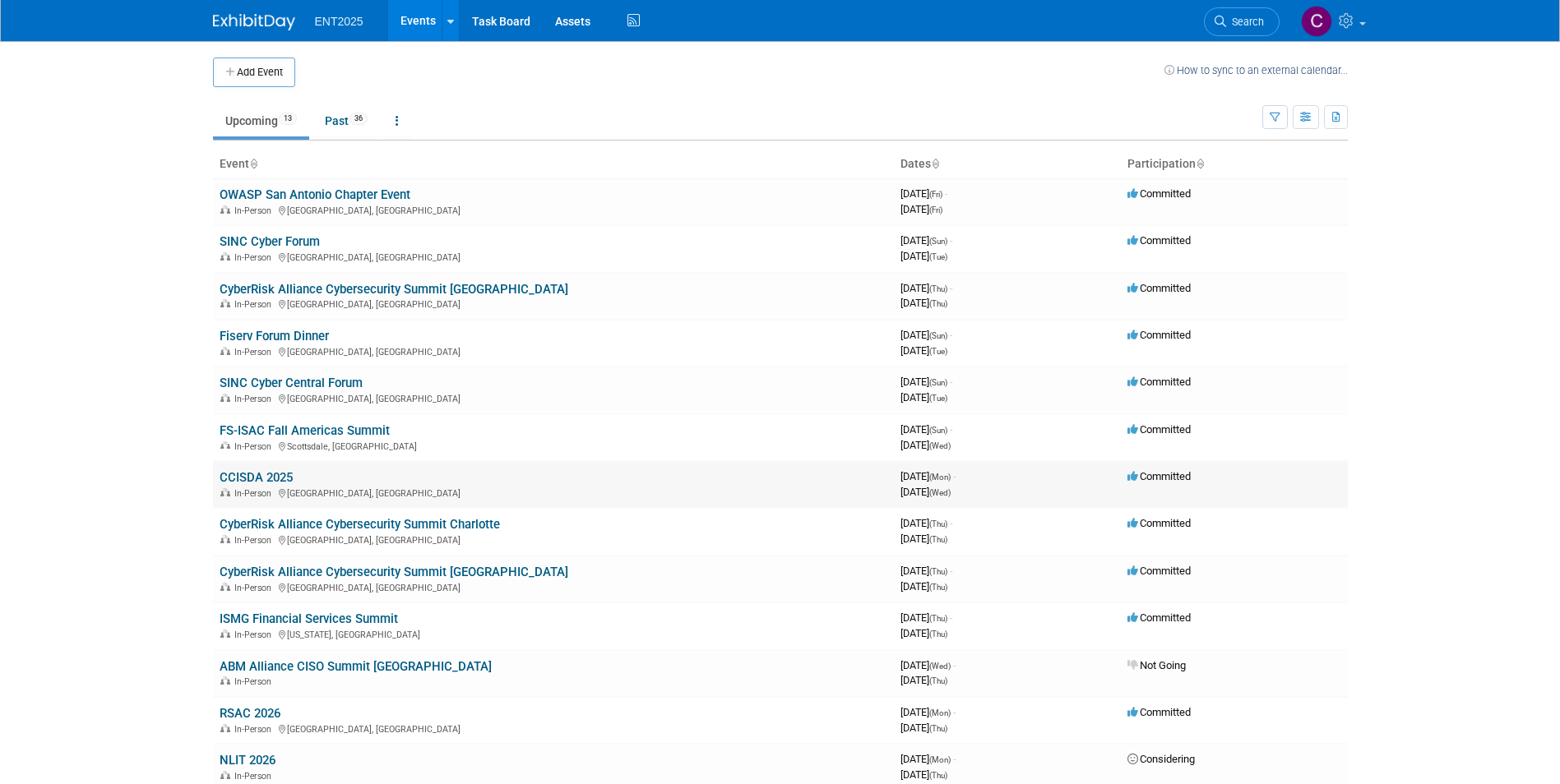
click at [256, 476] on link "CCISDA 2025" at bounding box center [255, 477] width 73 height 14
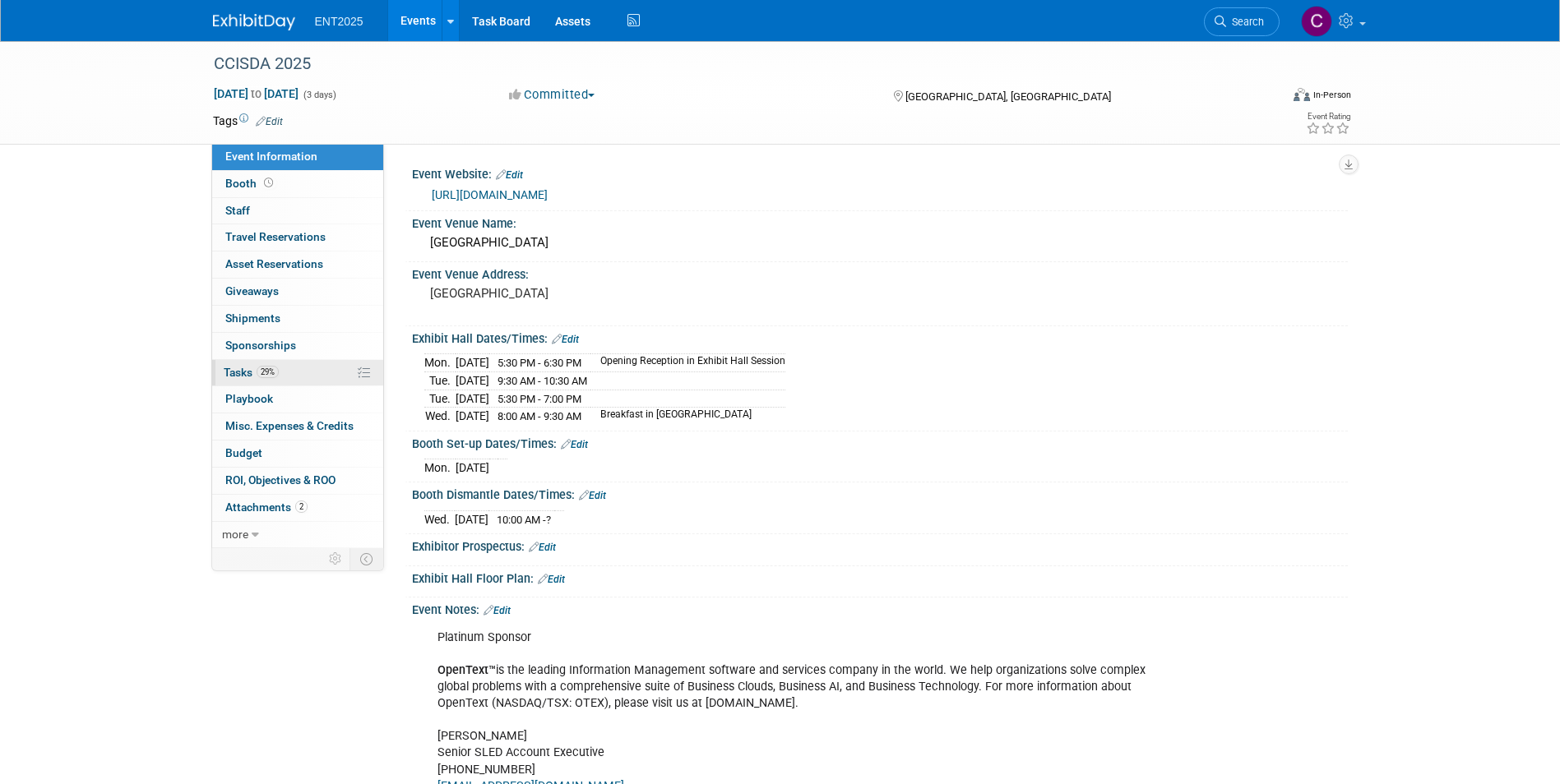
click at [233, 372] on span "Tasks 29%" at bounding box center [251, 373] width 55 height 14
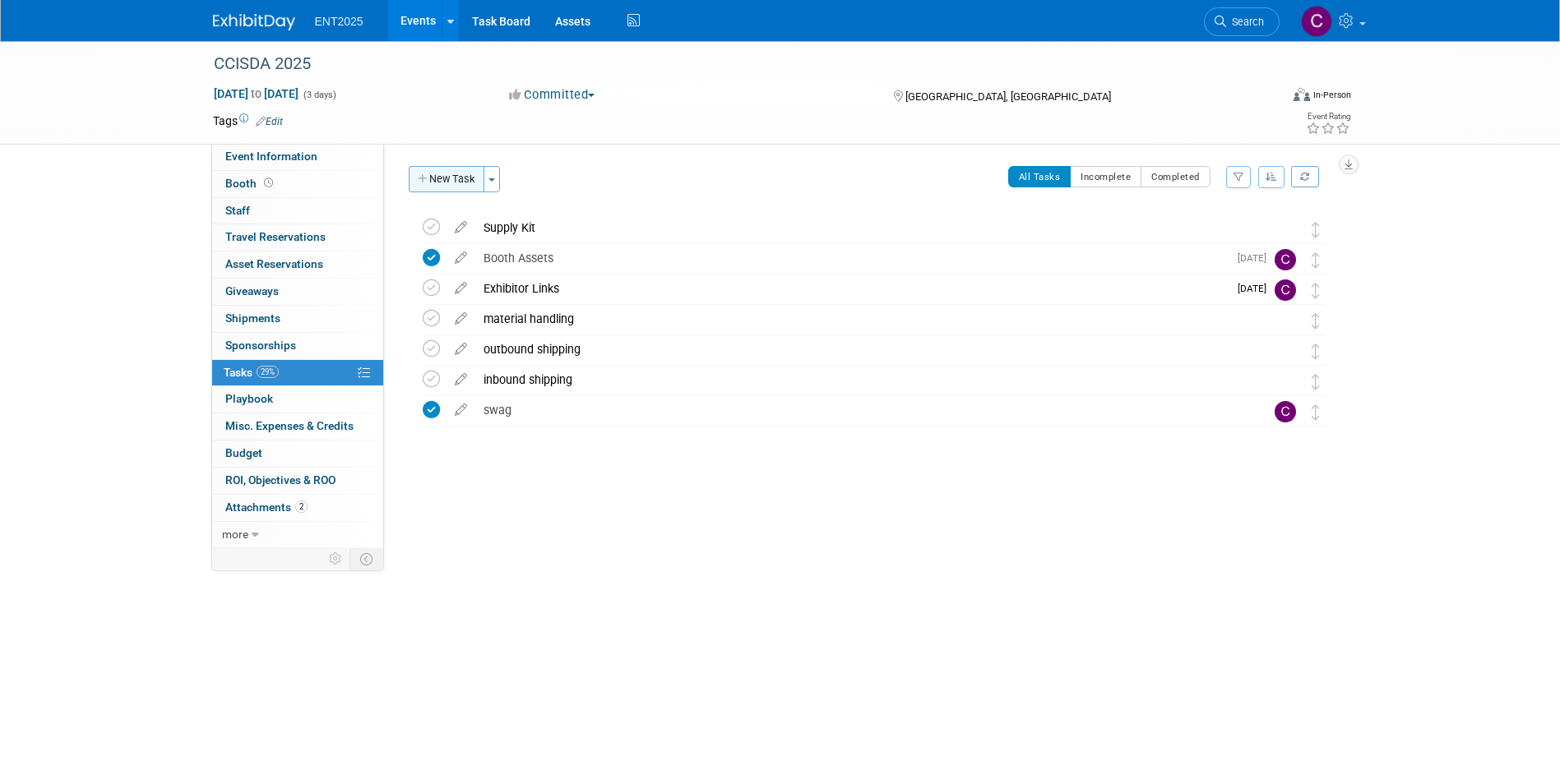
click at [464, 180] on button "New Task" at bounding box center [447, 179] width 76 height 26
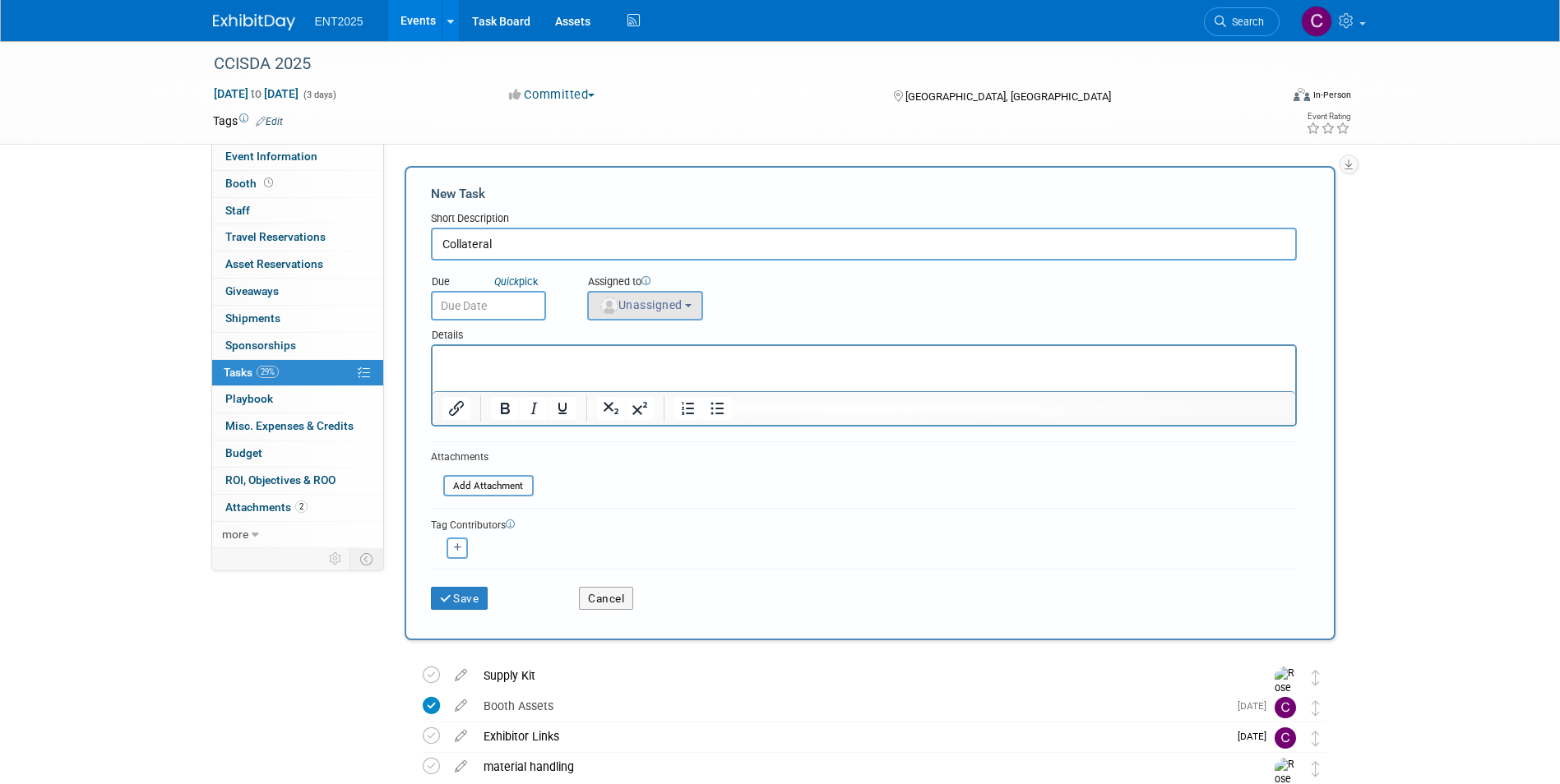
type input "Collateral"
click at [640, 293] on button "Unassigned" at bounding box center [645, 306] width 116 height 30
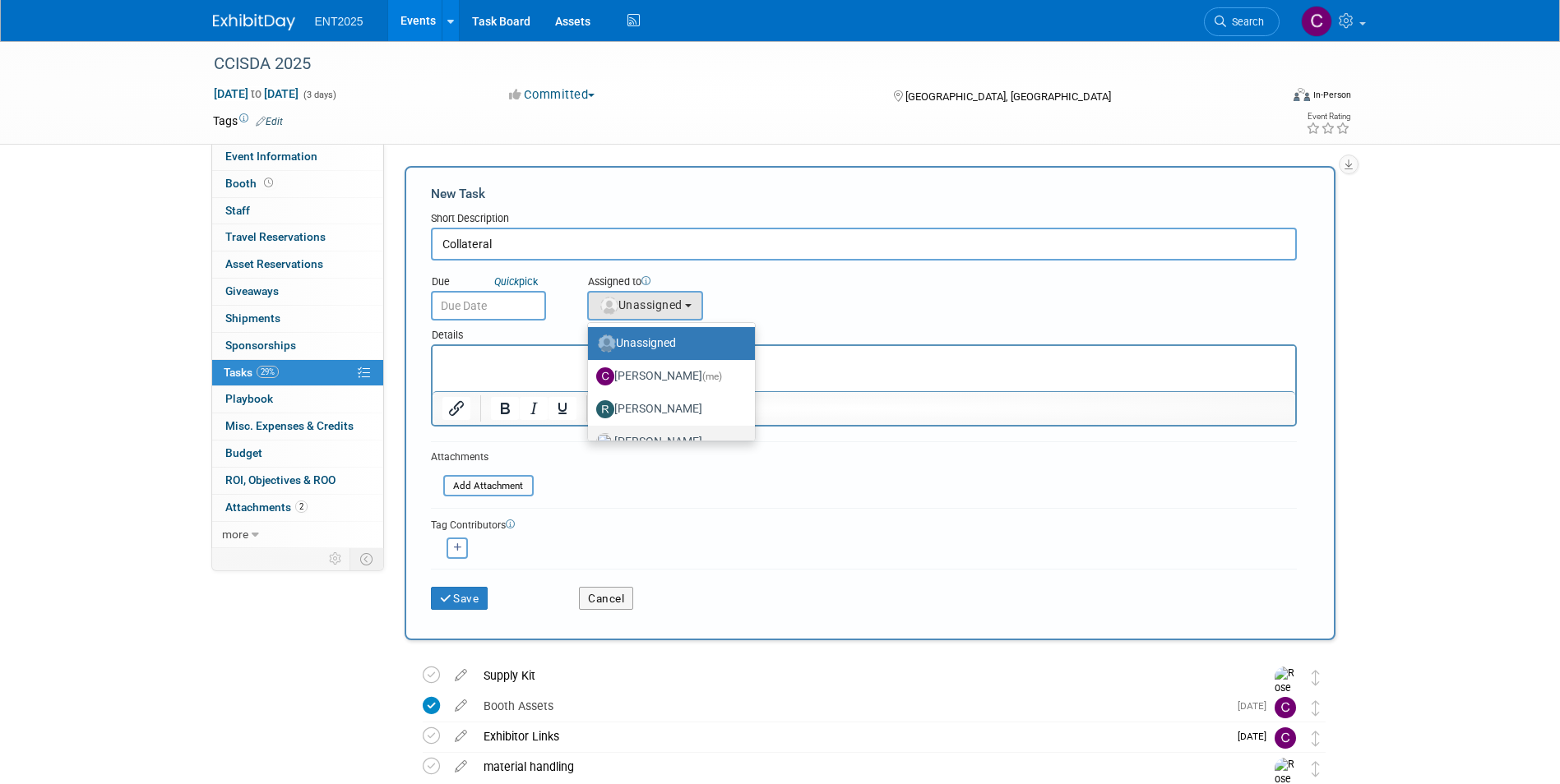
click at [642, 431] on label "[PERSON_NAME]" at bounding box center [668, 442] width 143 height 26
click at [590, 435] on input "[PERSON_NAME]" at bounding box center [586, 440] width 11 height 11
select select "fd414d53-3d64-4b99-a4d4-d4a7ab262892"
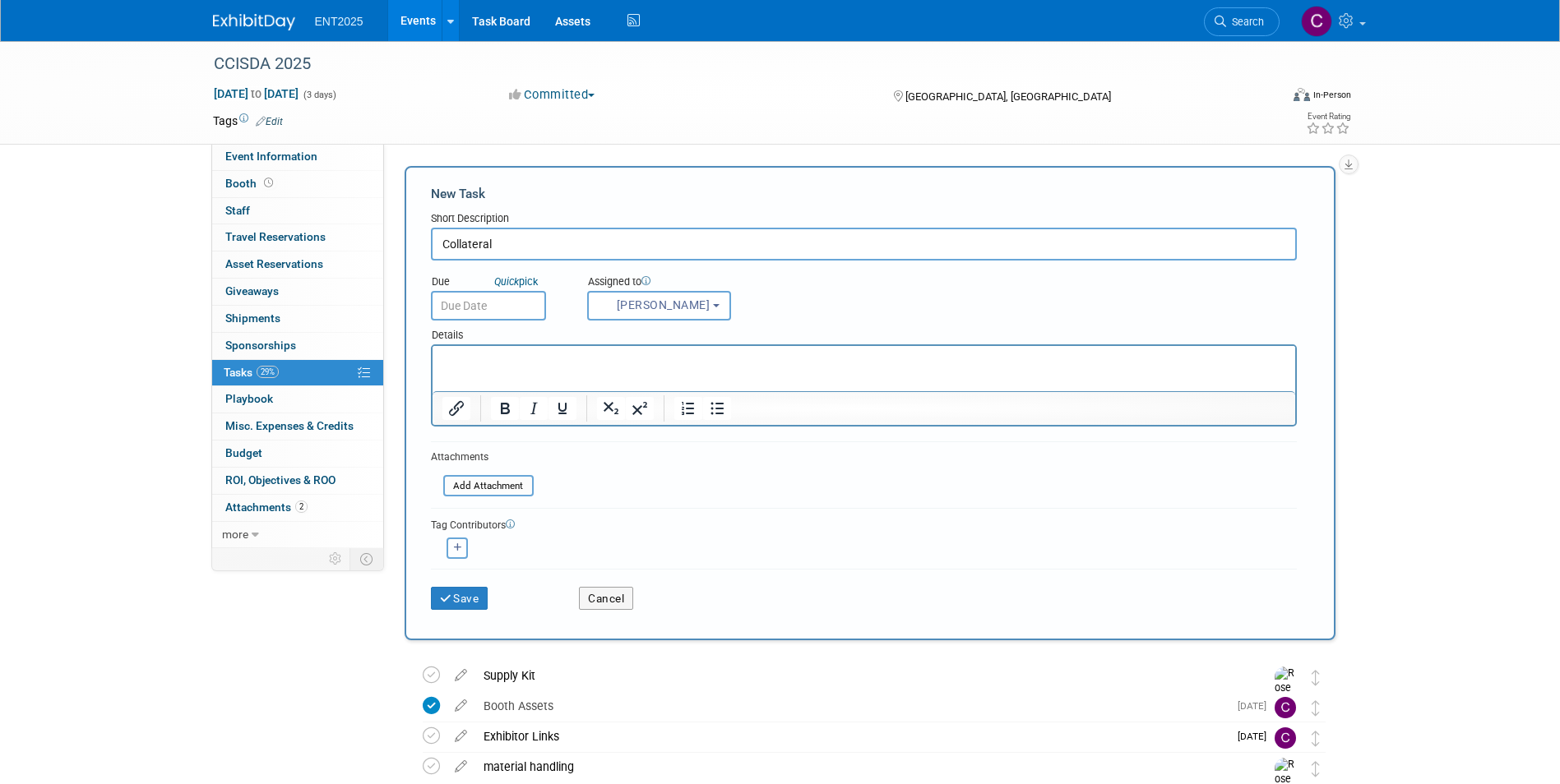
click at [456, 548] on icon "button" at bounding box center [457, 548] width 8 height 9
select select
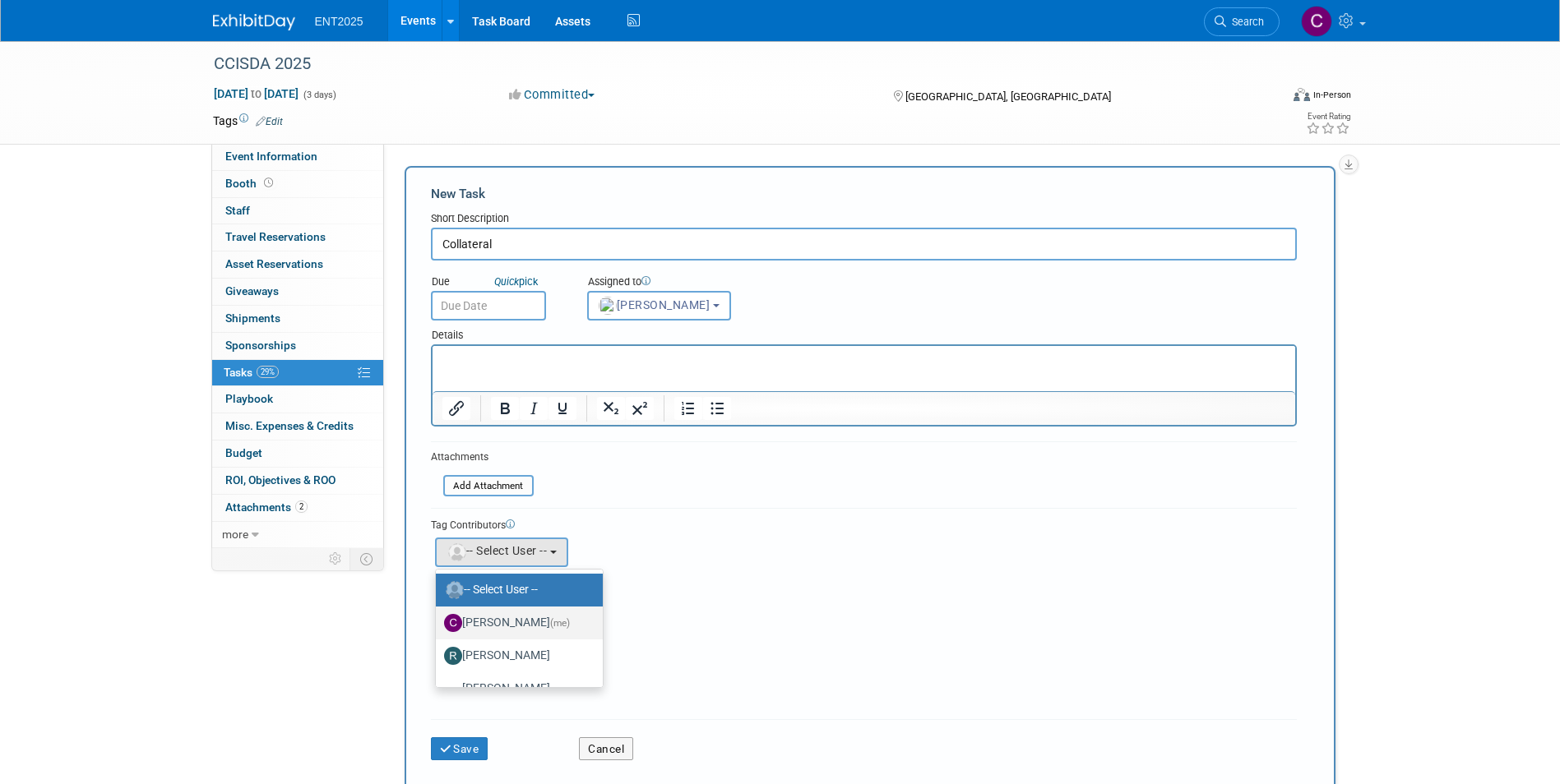
click at [487, 616] on label "Colleen Mueller (me)" at bounding box center [515, 623] width 143 height 26
click at [438, 616] on input "Colleen Mueller (me)" at bounding box center [433, 622] width 11 height 11
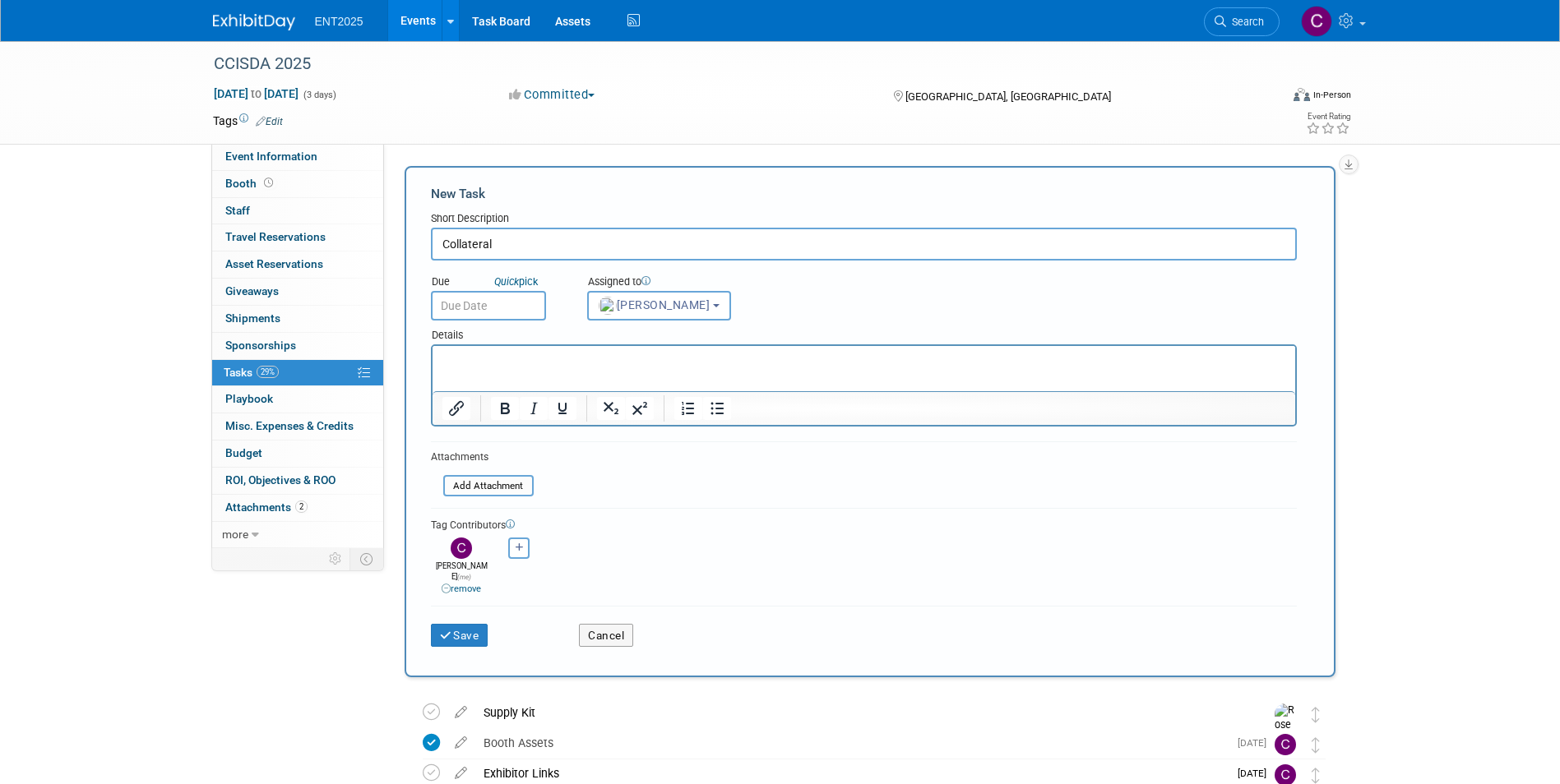
click at [461, 356] on p "Rich Text Area. Press ALT-0 for help." at bounding box center [863, 361] width 844 height 16
click at [478, 364] on p "Rich Text Area. Press ALT-0 for help." at bounding box center [863, 361] width 844 height 16
click at [465, 625] on button "Save" at bounding box center [460, 636] width 58 height 23
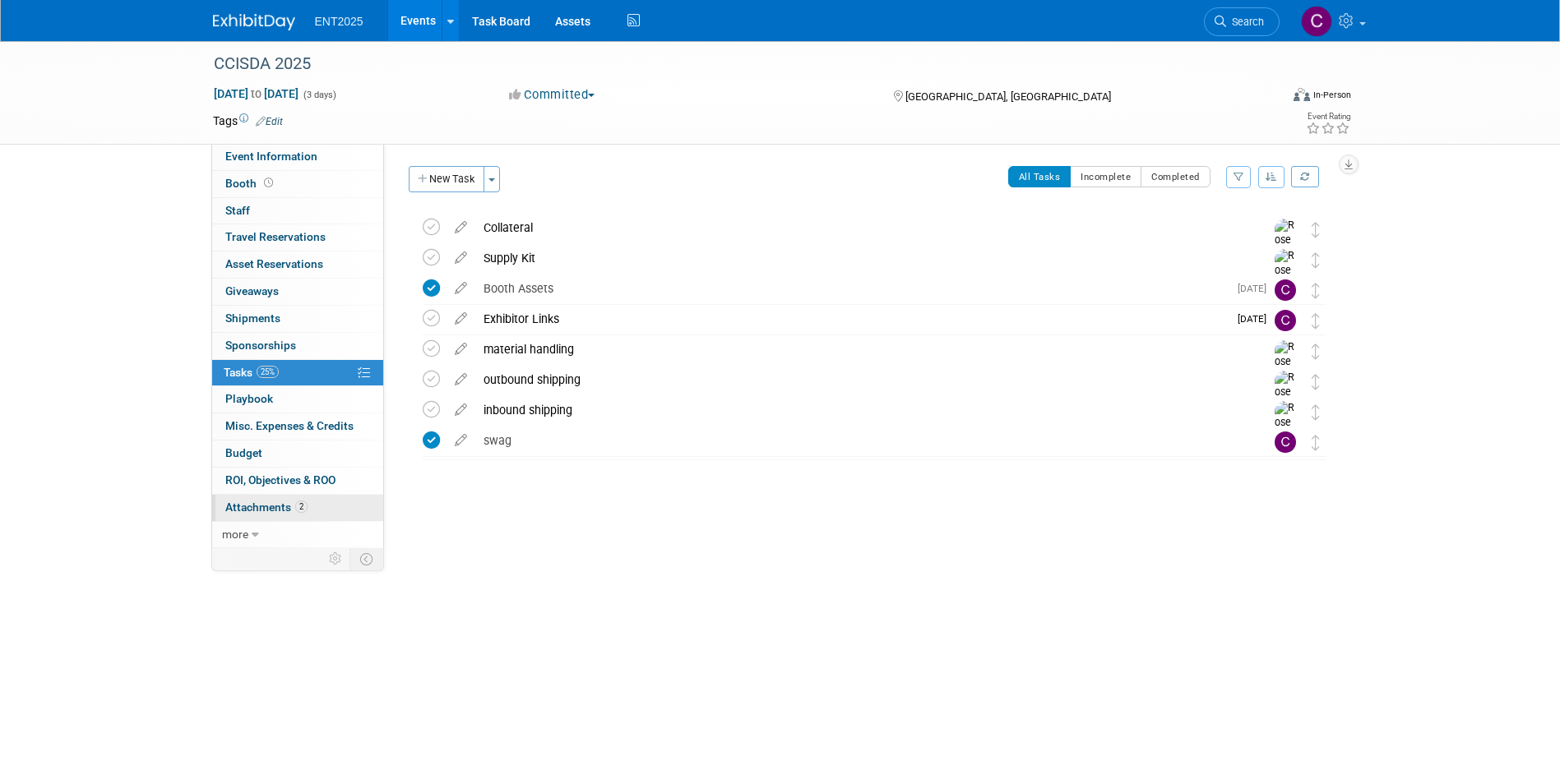
click at [251, 501] on span "Attachments 2" at bounding box center [266, 507] width 82 height 14
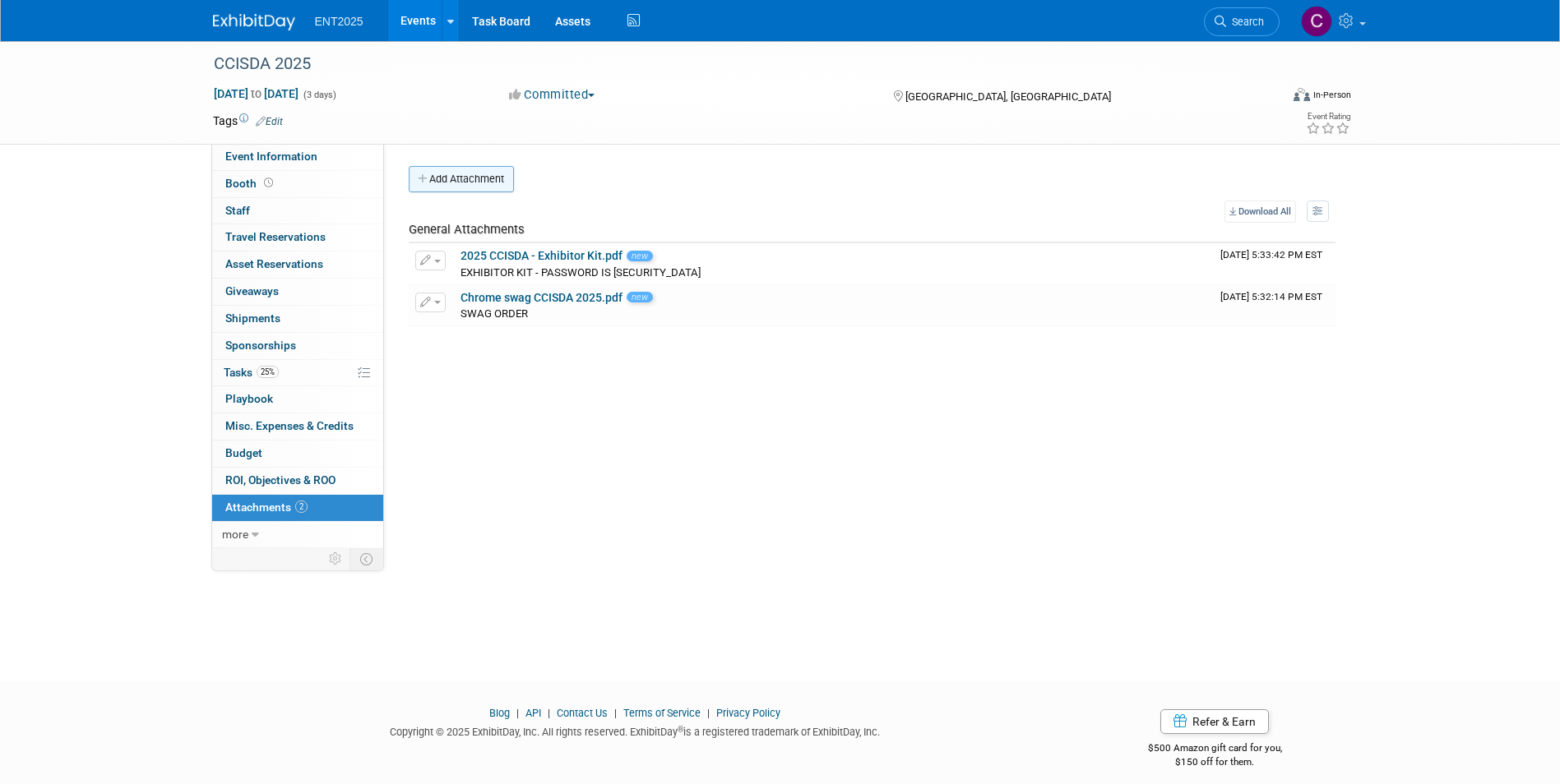
click at [446, 178] on button "Add Attachment" at bounding box center [461, 179] width 106 height 26
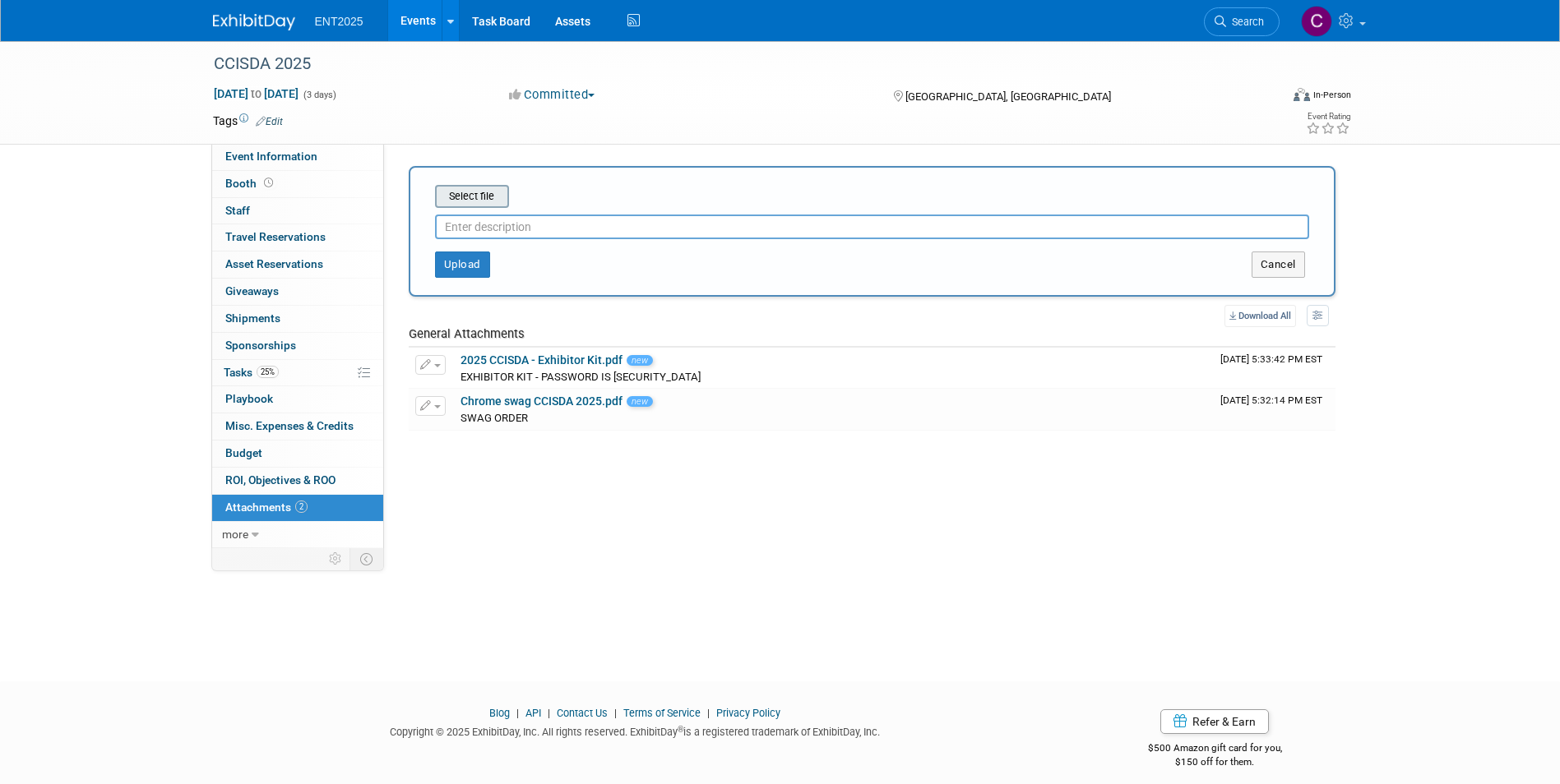
click at [483, 199] on input "file" at bounding box center [409, 197] width 196 height 20
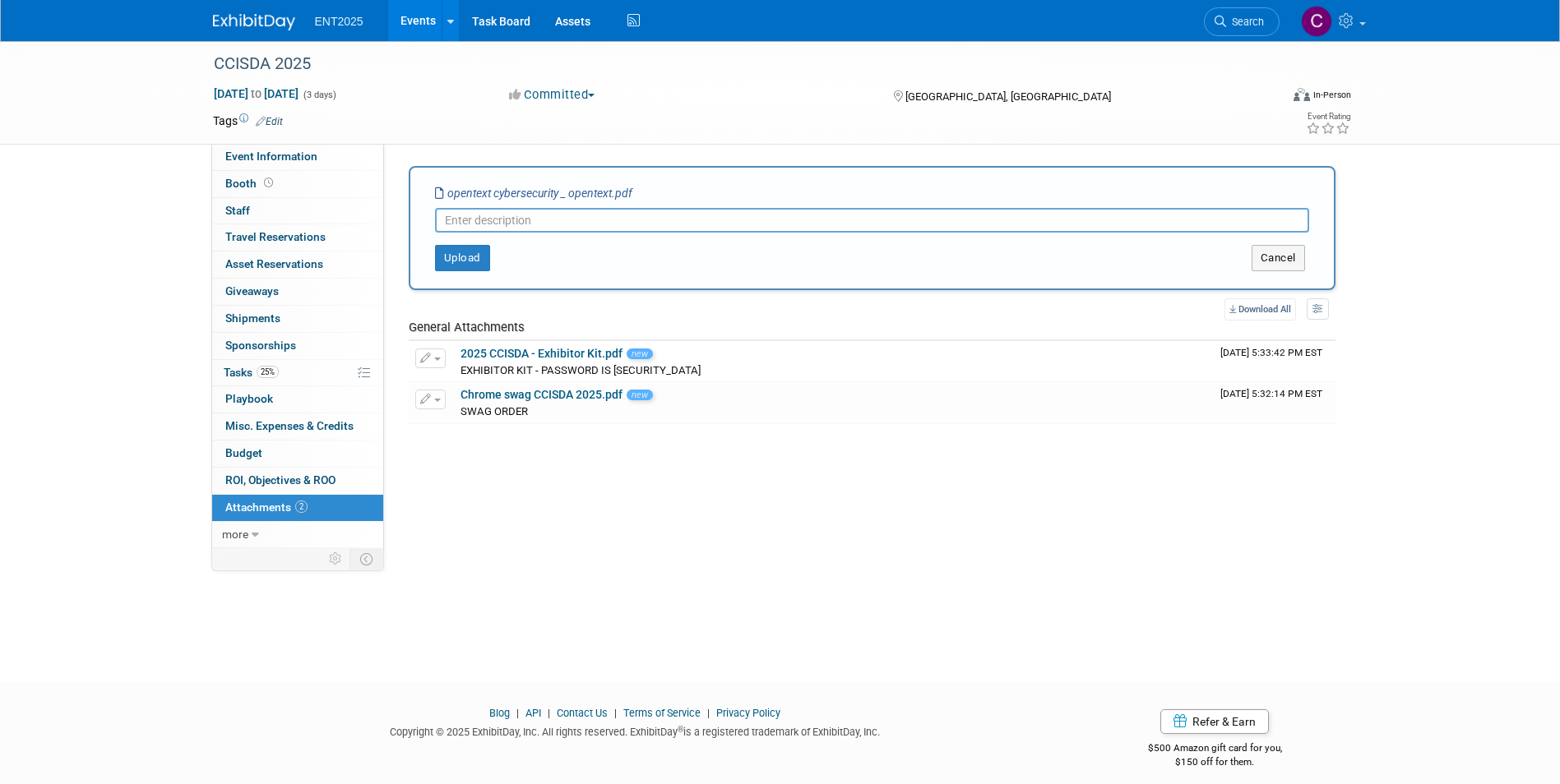
click at [461, 217] on input "text" at bounding box center [872, 220] width 874 height 24
type input "collateral - cyber portfolio"
click at [463, 260] on button "Upload" at bounding box center [462, 258] width 55 height 26
